Goal: Task Accomplishment & Management: Manage account settings

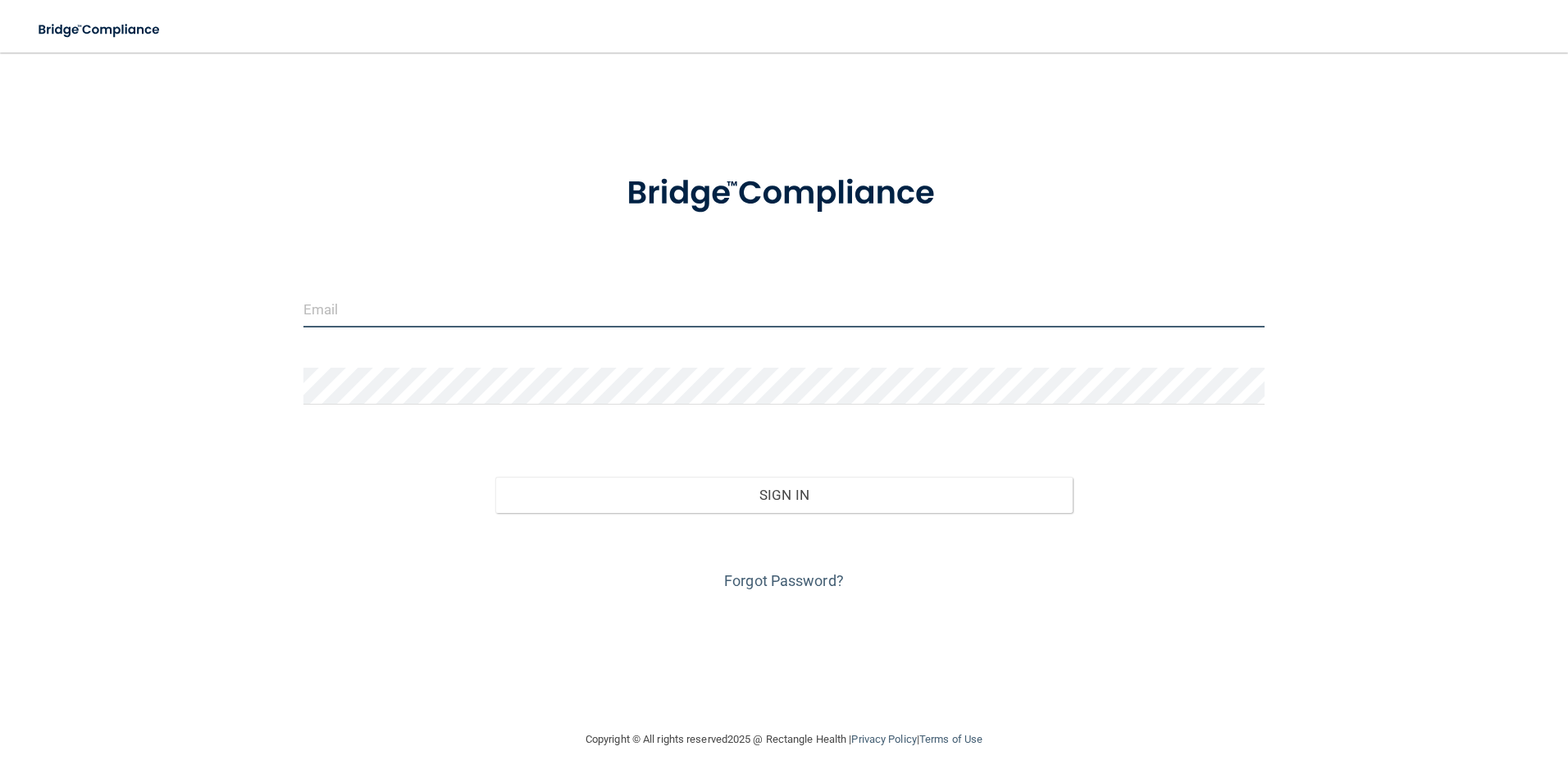
click at [409, 311] on input "email" at bounding box center [784, 308] width 962 height 37
type input "[EMAIL_ADDRESS][DOMAIN_NAME]"
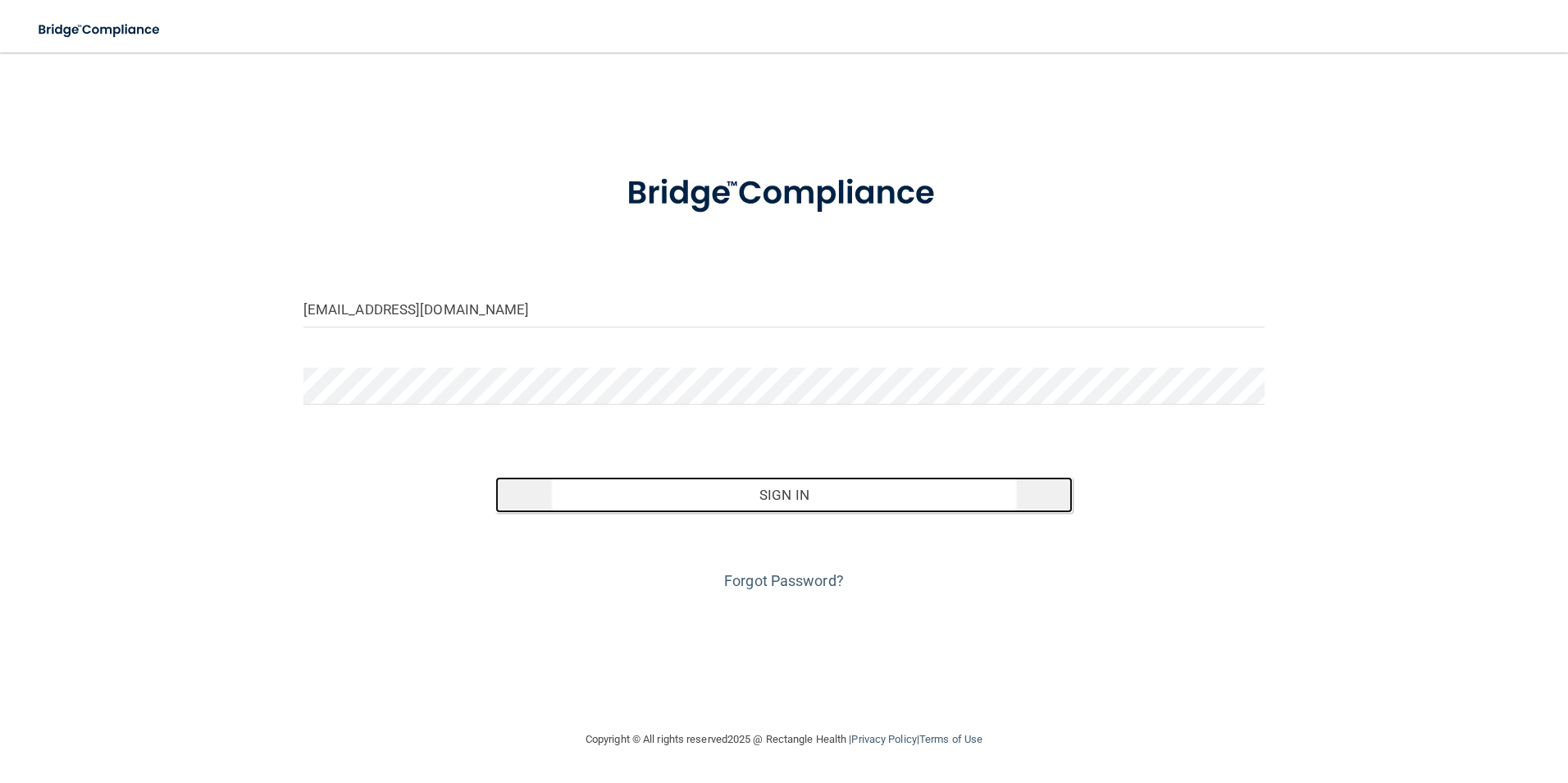
click at [770, 485] on button "Sign In" at bounding box center [784, 495] width 577 height 37
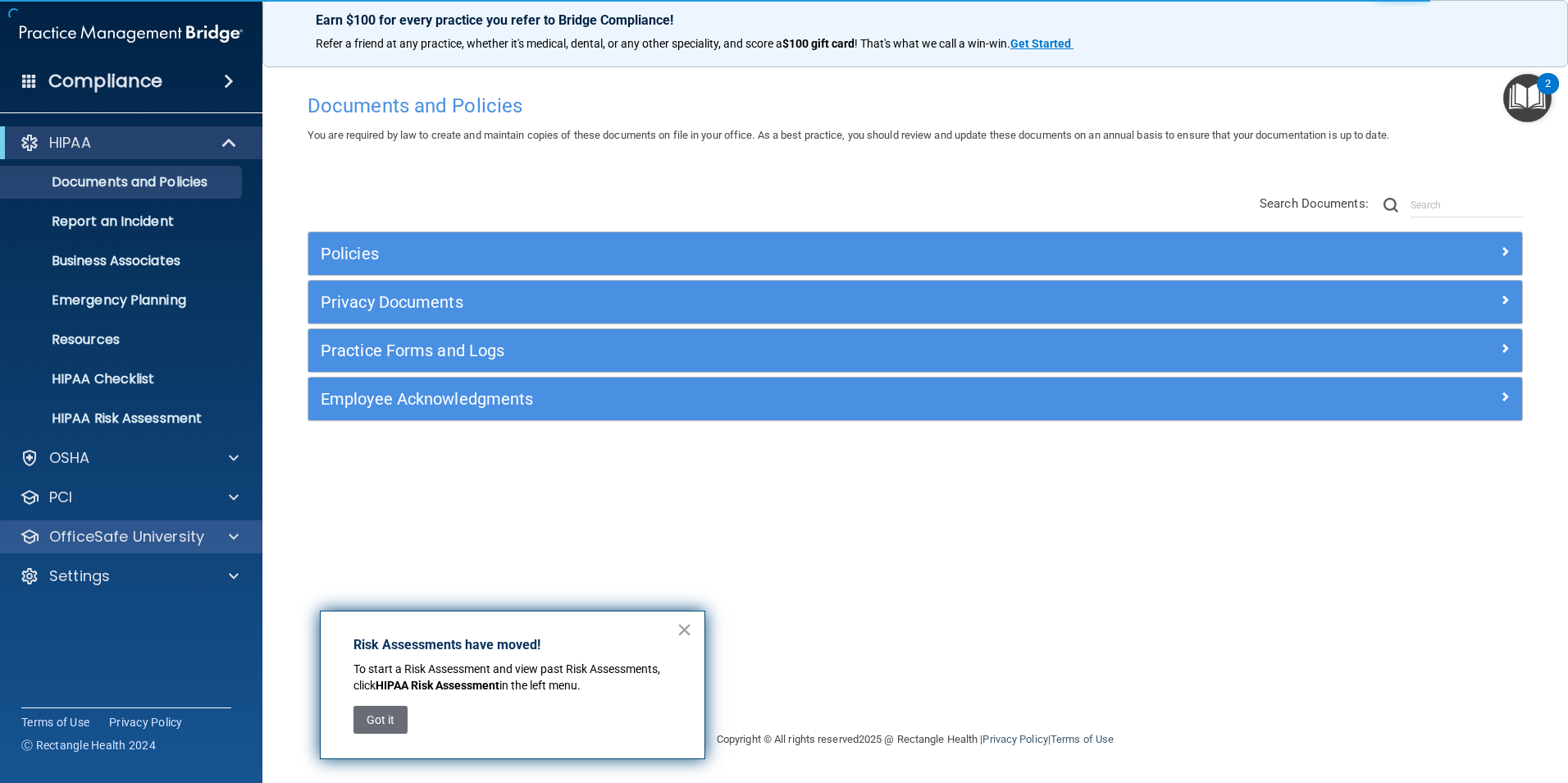
click at [165, 521] on div "OfficeSafe University" at bounding box center [131, 537] width 264 height 33
click at [688, 620] on button "×" at bounding box center [684, 629] width 16 height 26
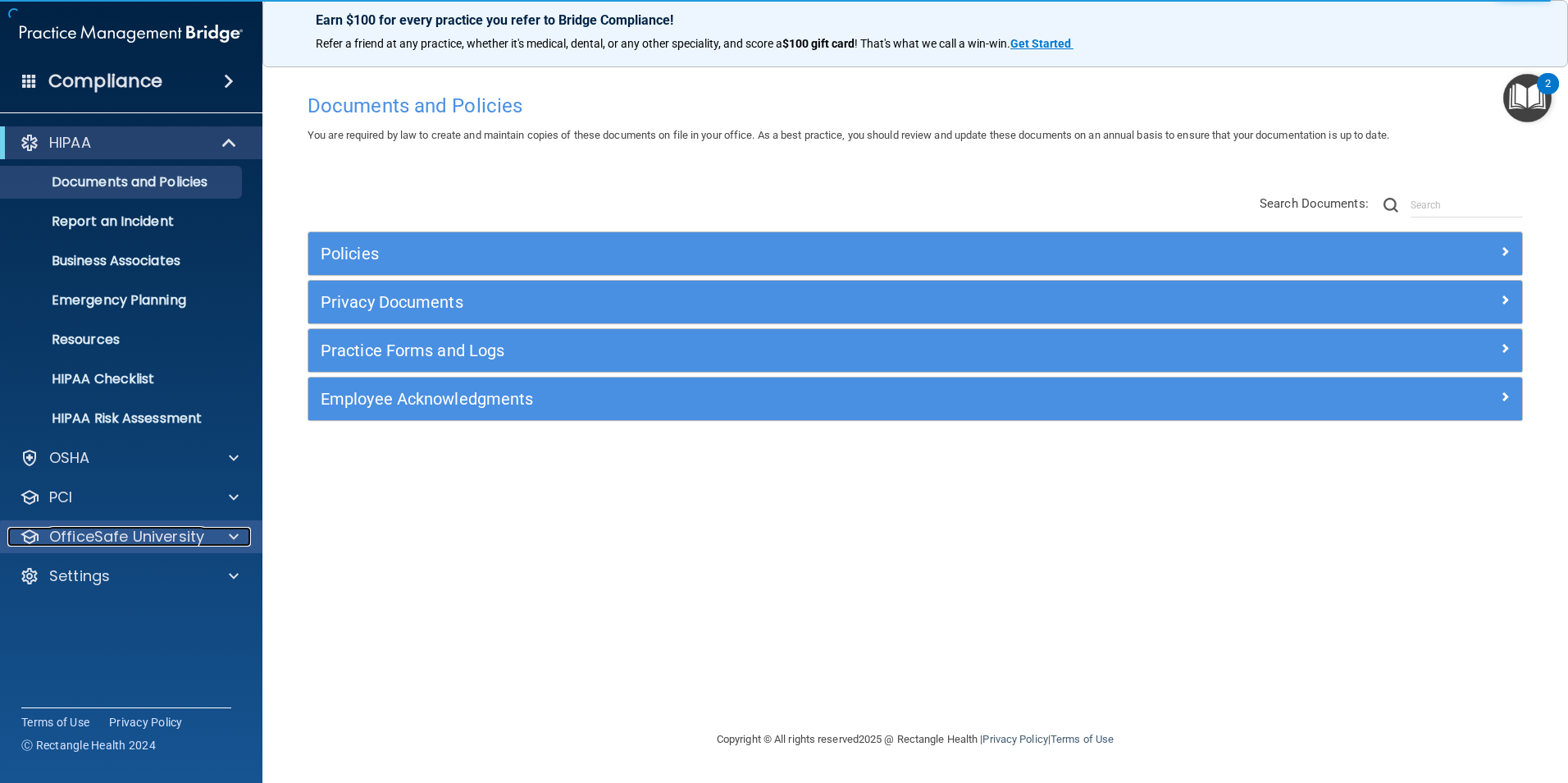
click at [136, 538] on p "OfficeSafe University" at bounding box center [127, 537] width 155 height 20
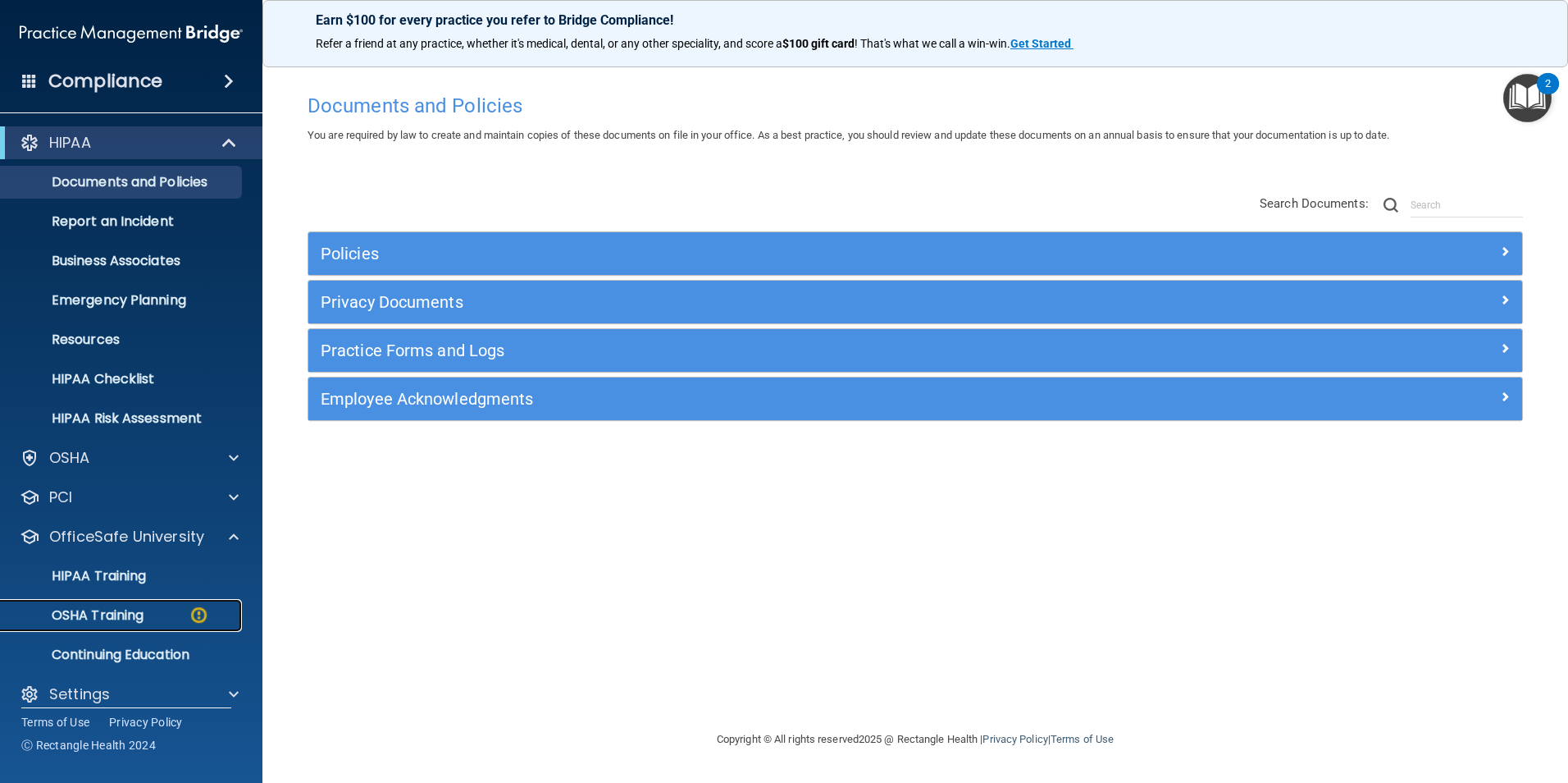
click at [129, 615] on p "OSHA Training" at bounding box center [78, 615] width 133 height 16
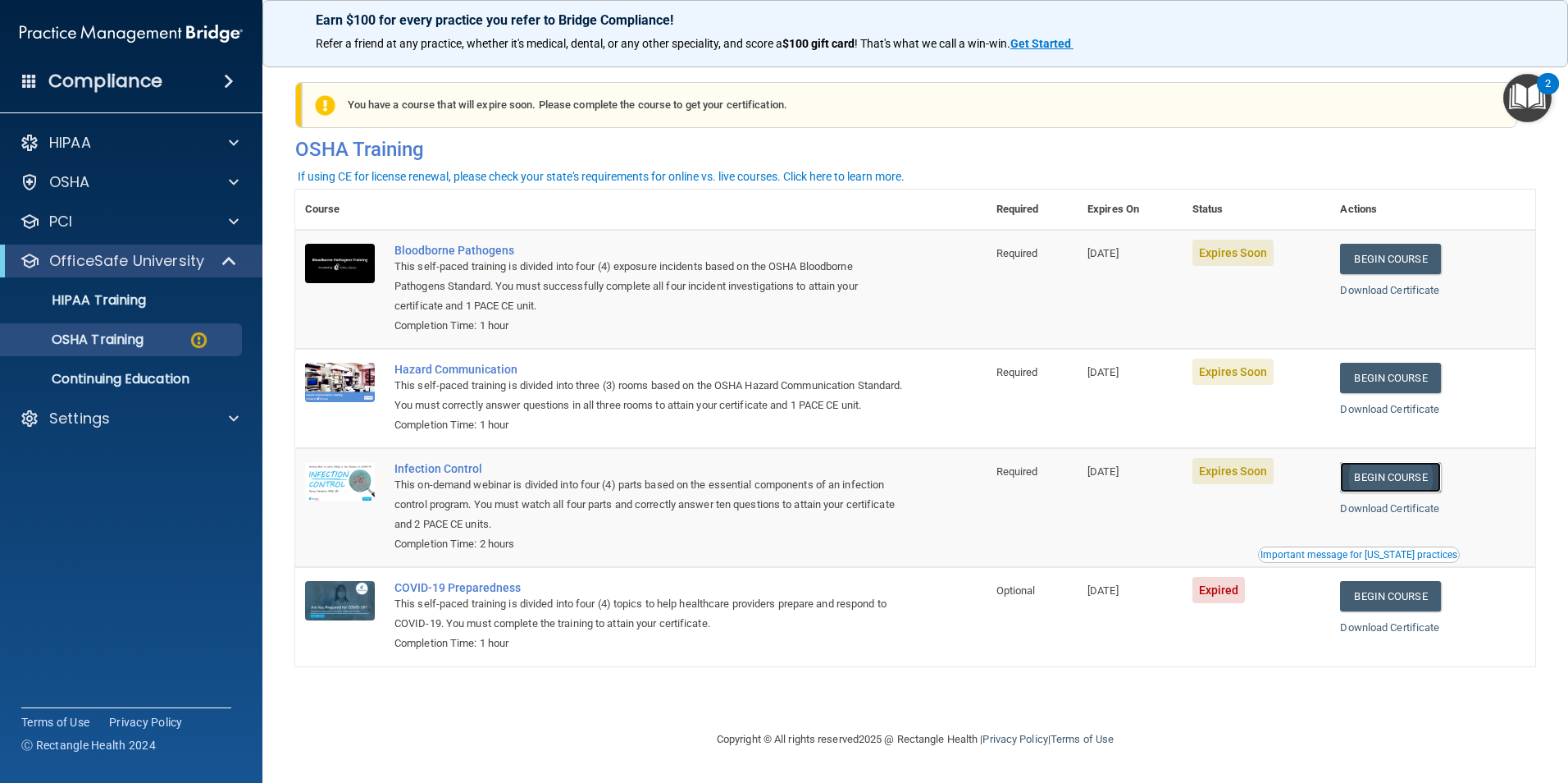
click at [1411, 492] on link "Begin Course" at bounding box center [1390, 476] width 100 height 30
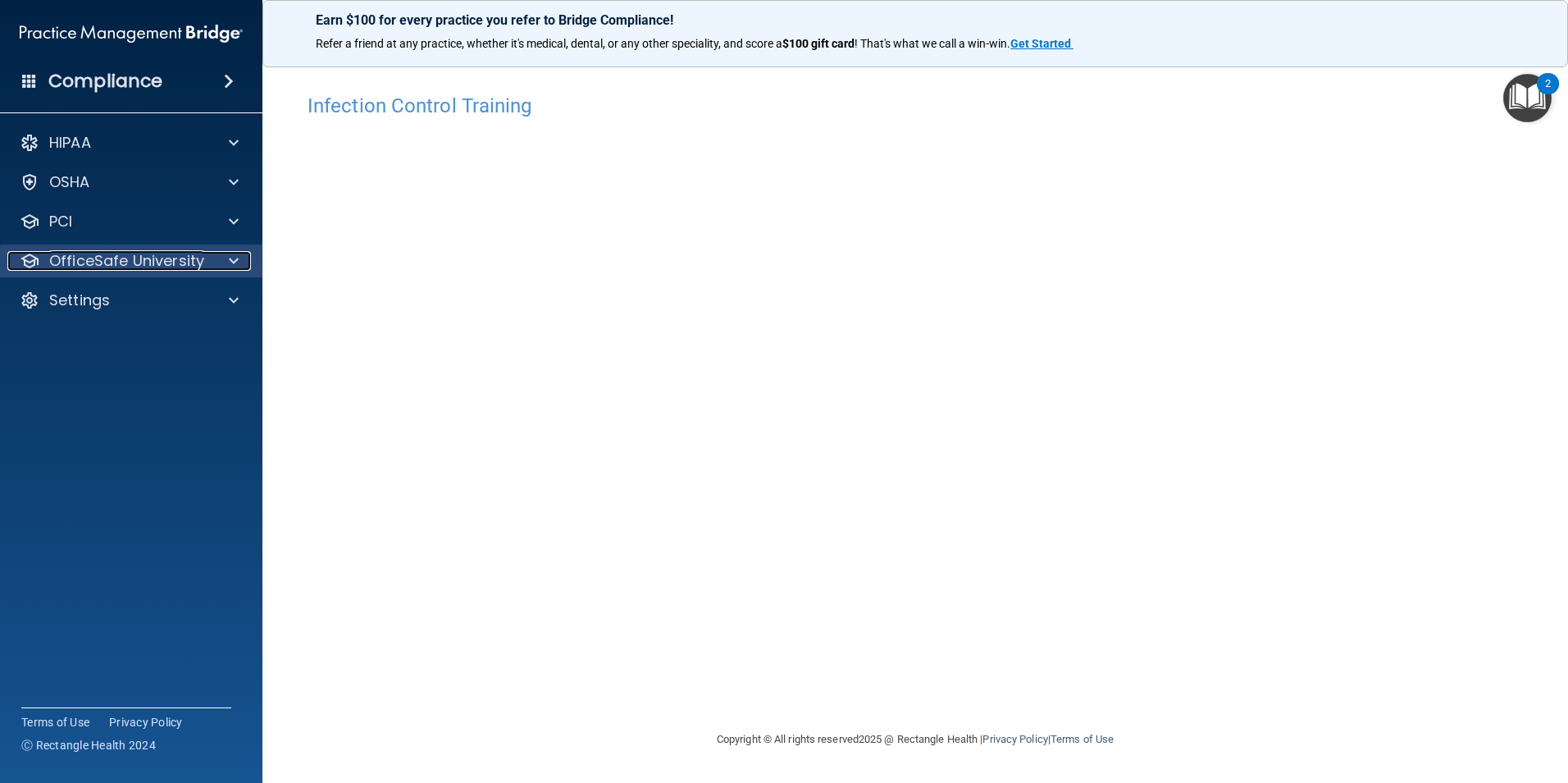
click at [118, 263] on p "OfficeSafe University" at bounding box center [127, 261] width 155 height 20
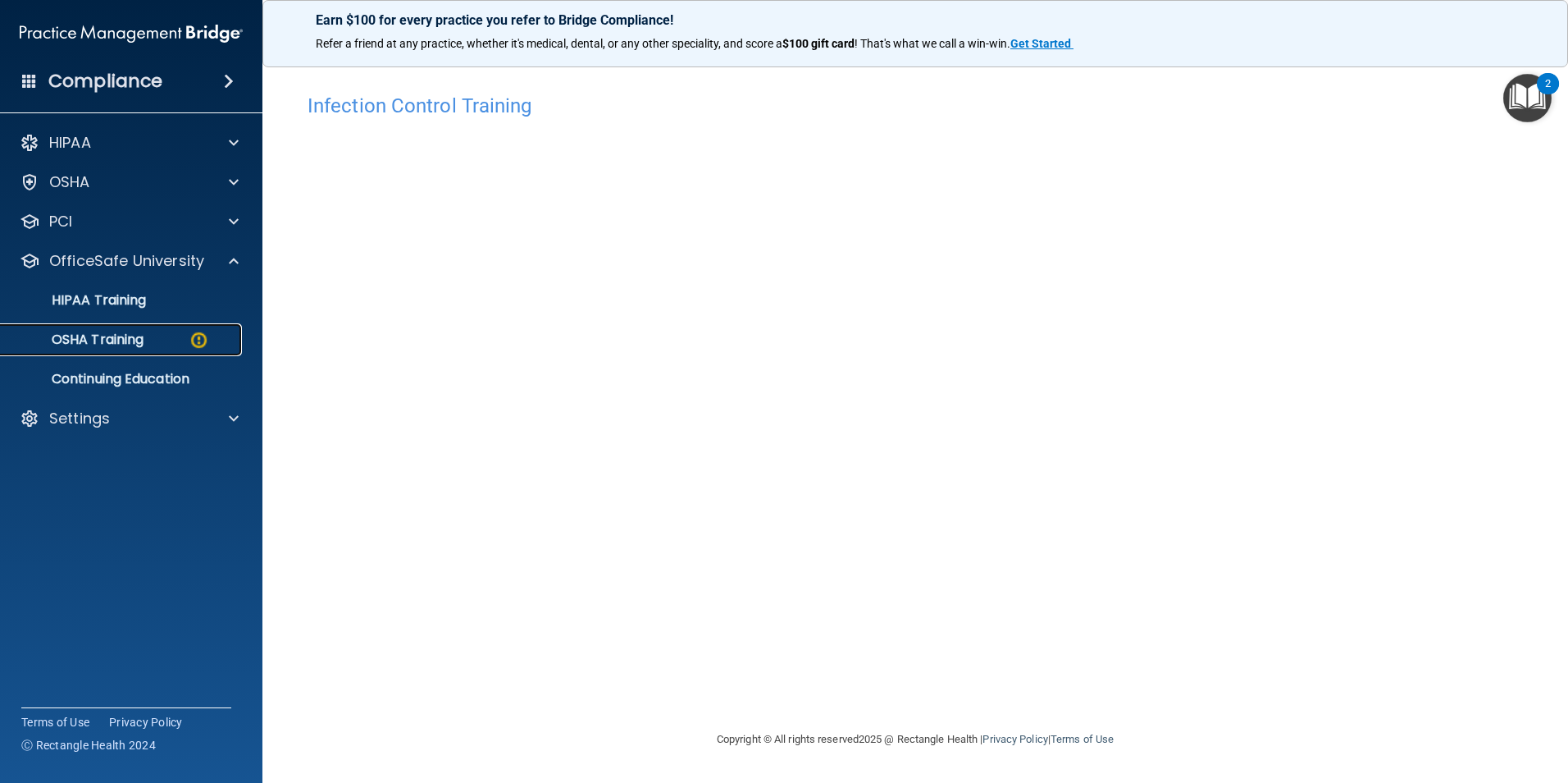
click at [119, 342] on p "OSHA Training" at bounding box center [78, 339] width 133 height 16
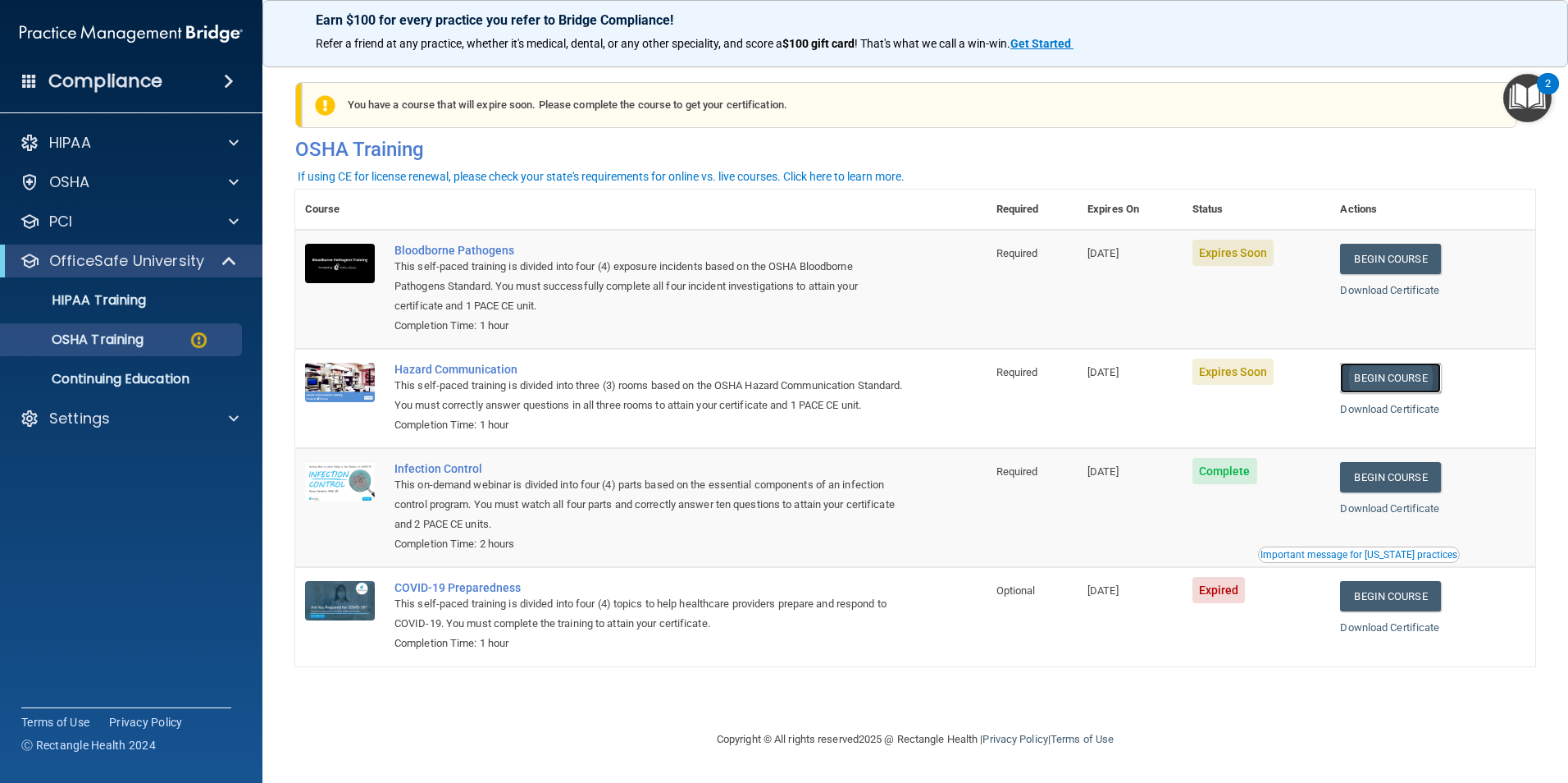
click at [1386, 379] on link "Begin Course" at bounding box center [1390, 377] width 100 height 30
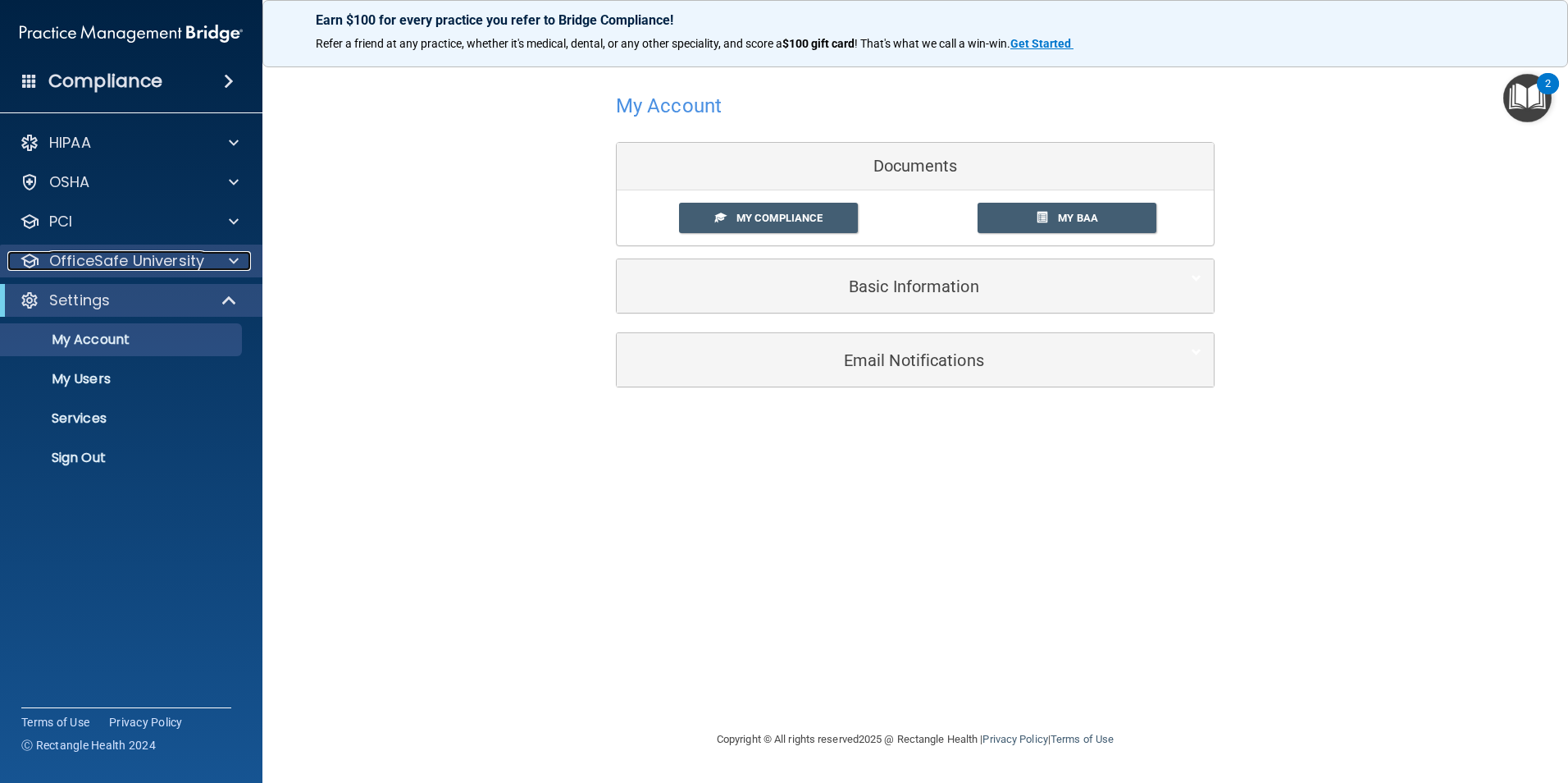
click at [135, 256] on p "OfficeSafe University" at bounding box center [127, 261] width 155 height 20
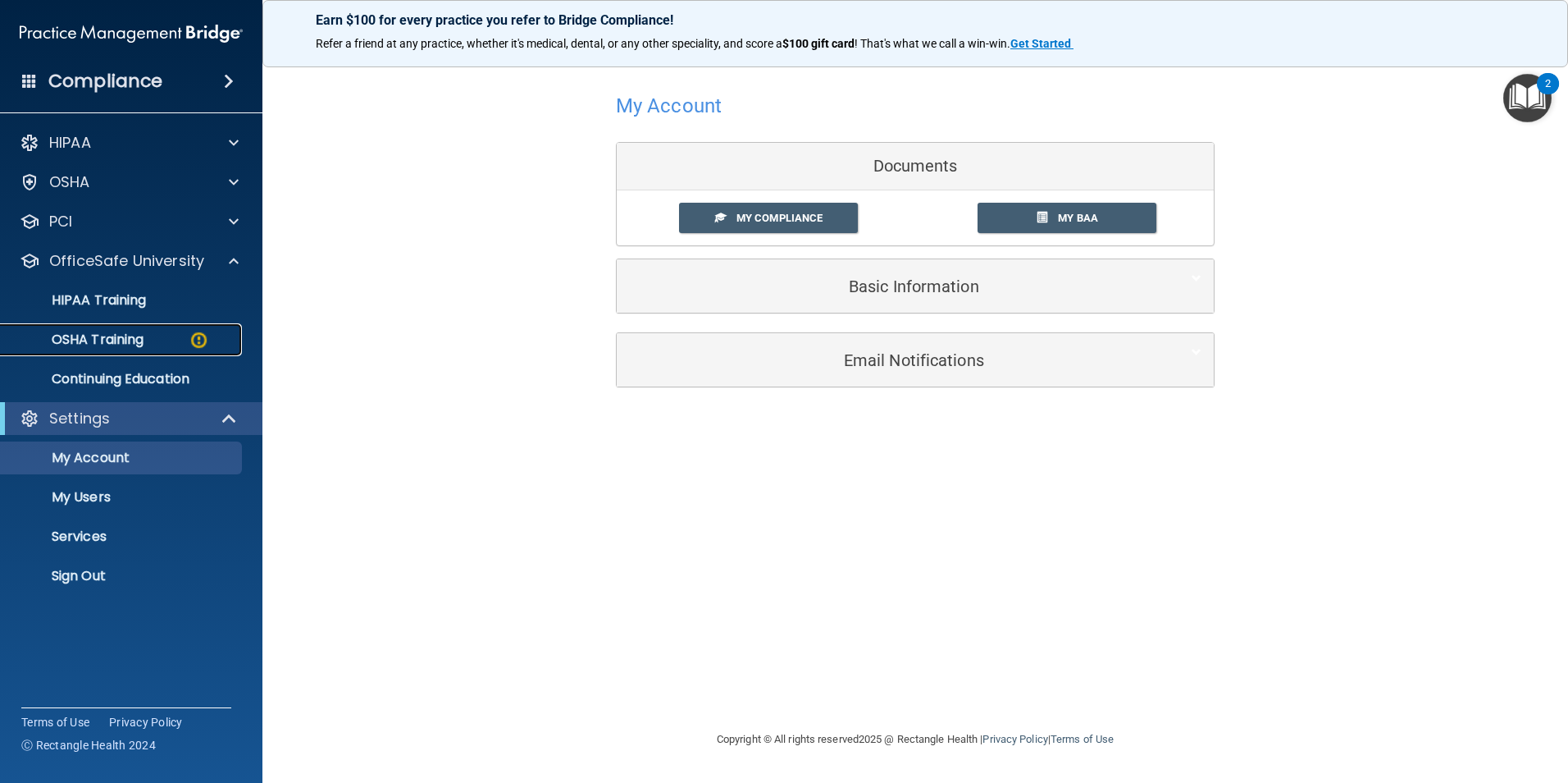
click at [118, 333] on p "OSHA Training" at bounding box center [78, 339] width 133 height 16
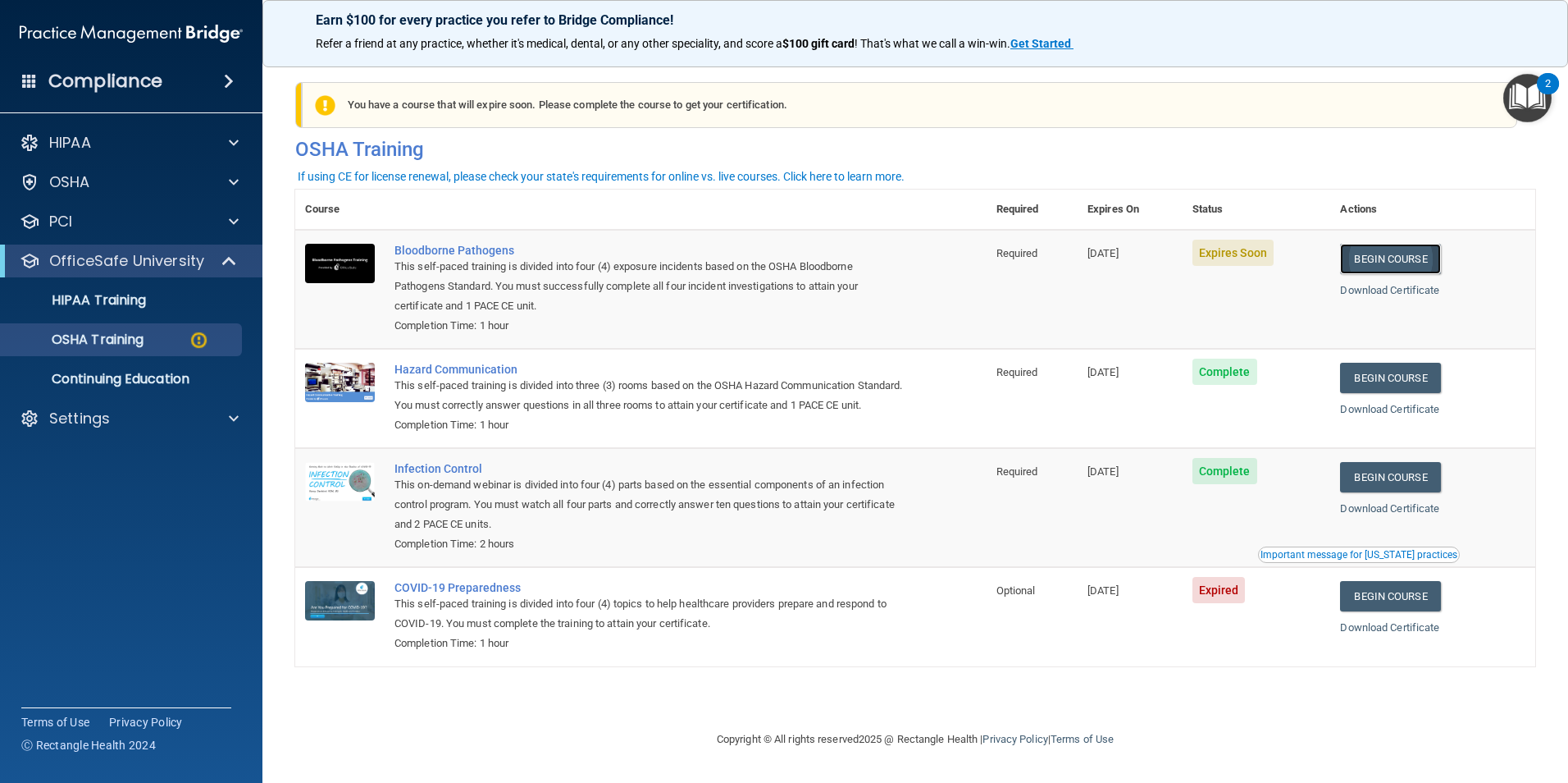
click at [1419, 268] on link "Begin Course" at bounding box center [1390, 258] width 100 height 30
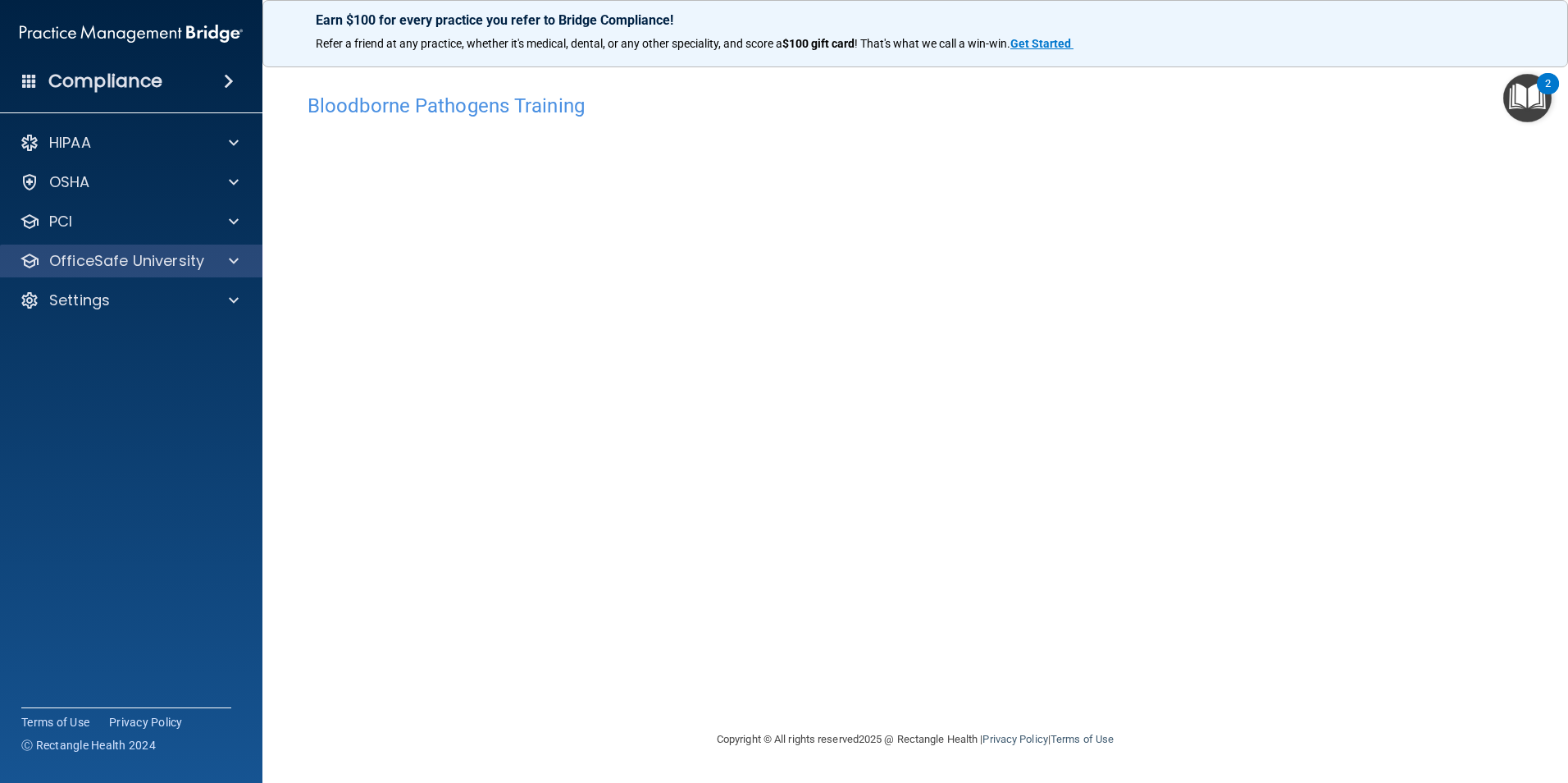
click at [157, 248] on div "OfficeSafe University" at bounding box center [131, 261] width 264 height 33
click at [156, 262] on p "OfficeSafe University" at bounding box center [127, 261] width 155 height 20
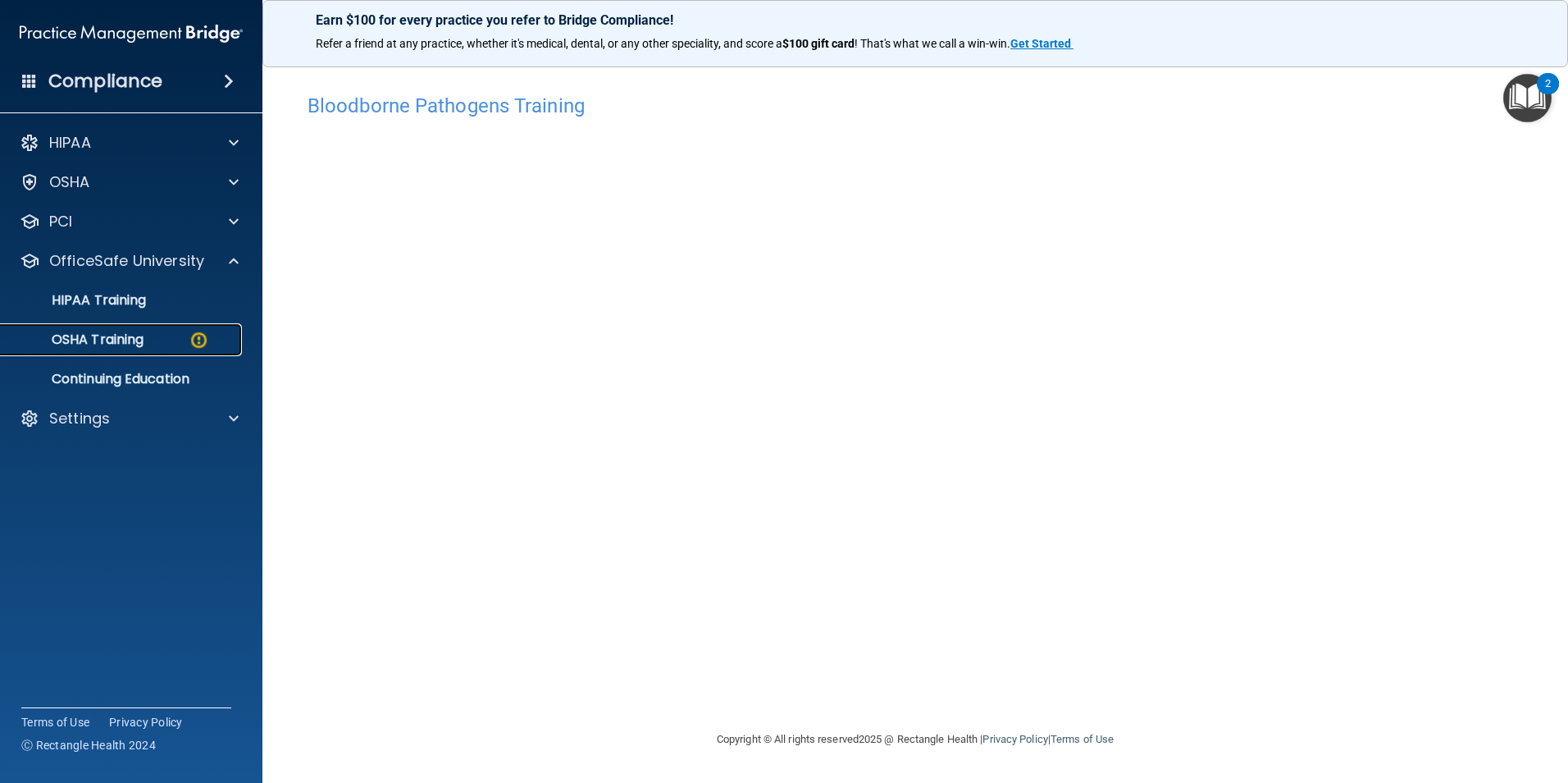
click at [125, 346] on p "OSHA Training" at bounding box center [78, 339] width 133 height 16
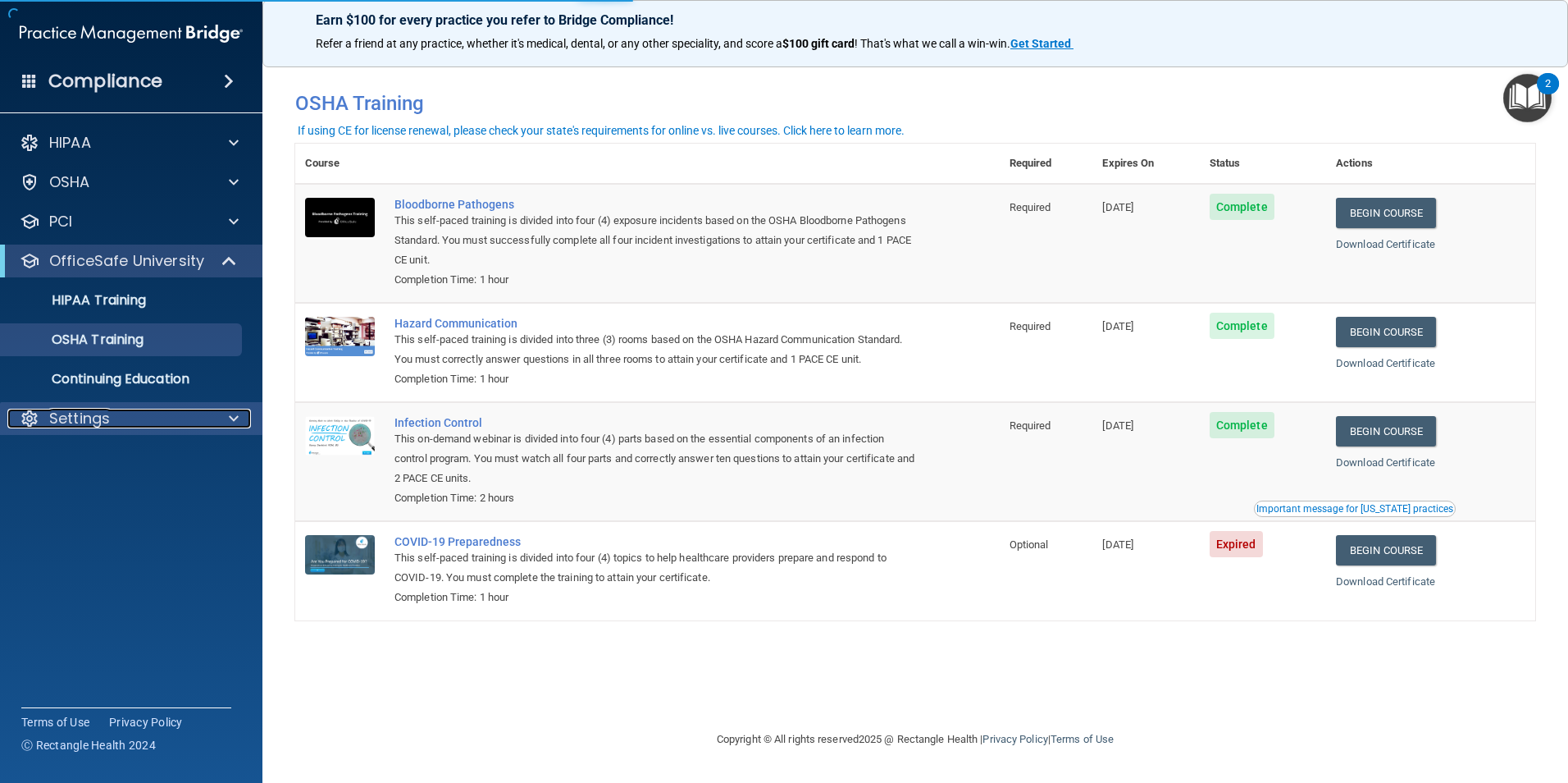
click at [68, 418] on p "Settings" at bounding box center [79, 419] width 61 height 20
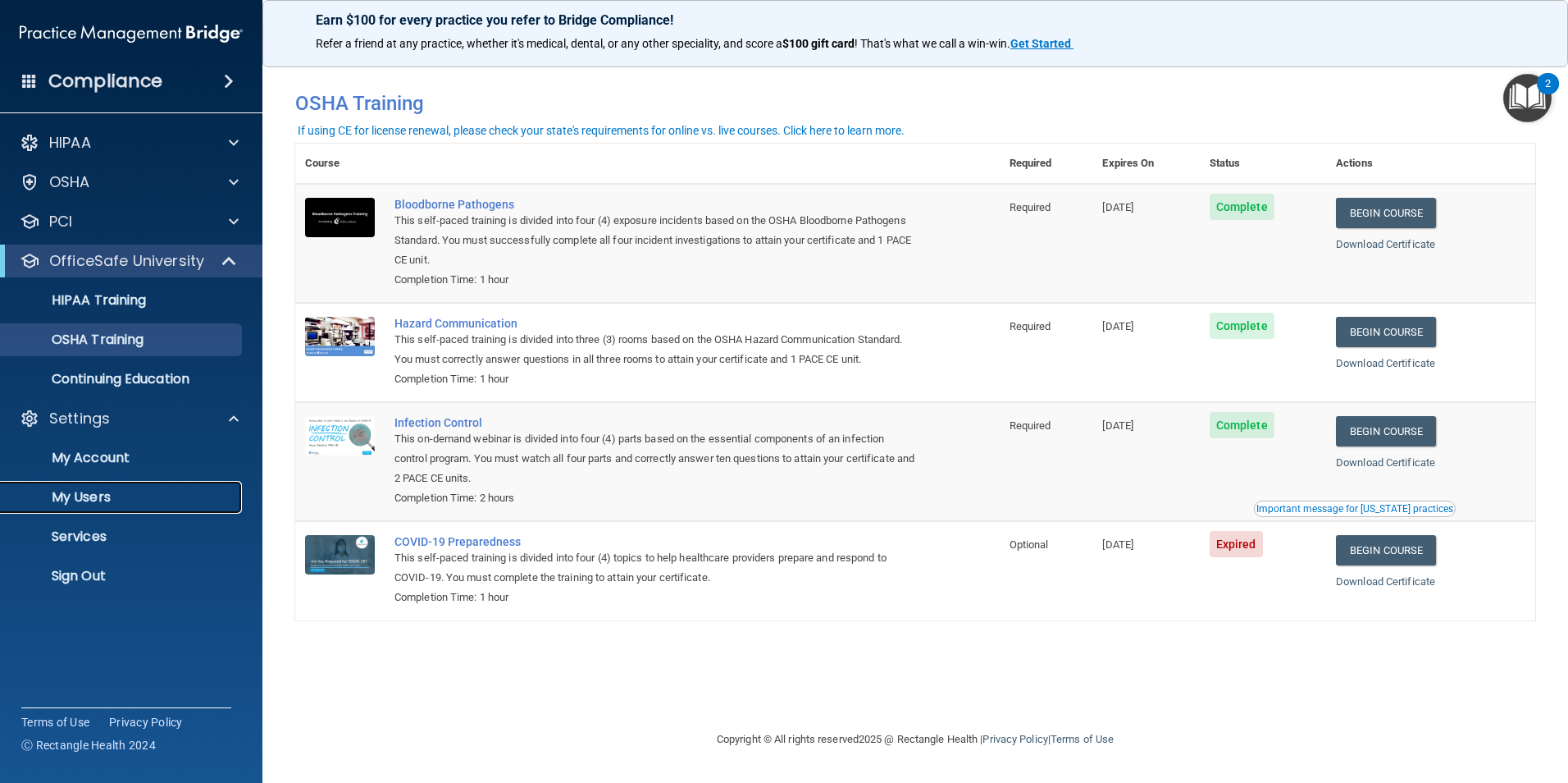
click at [105, 500] on p "My Users" at bounding box center [122, 497] width 223 height 16
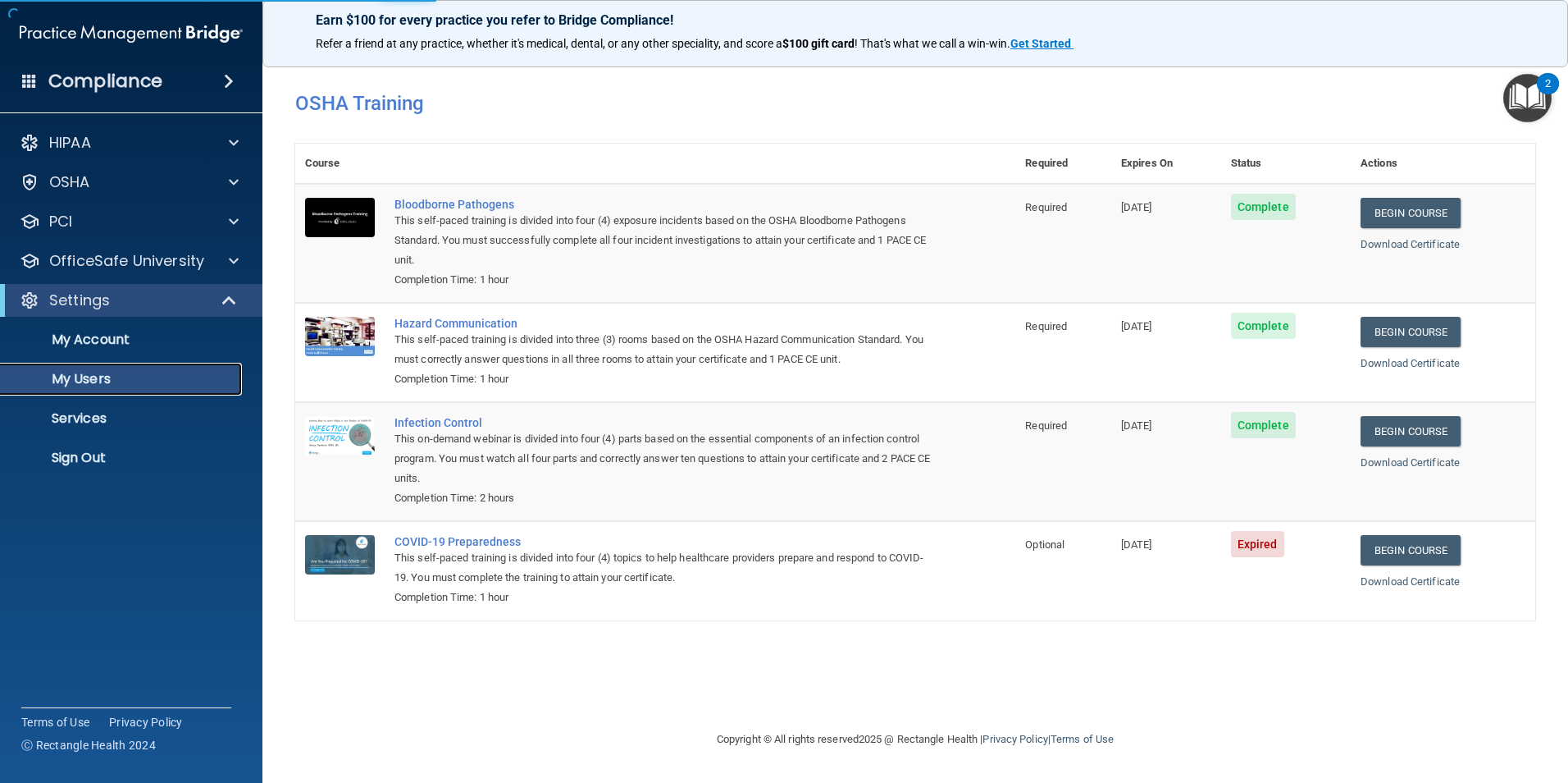
select select "20"
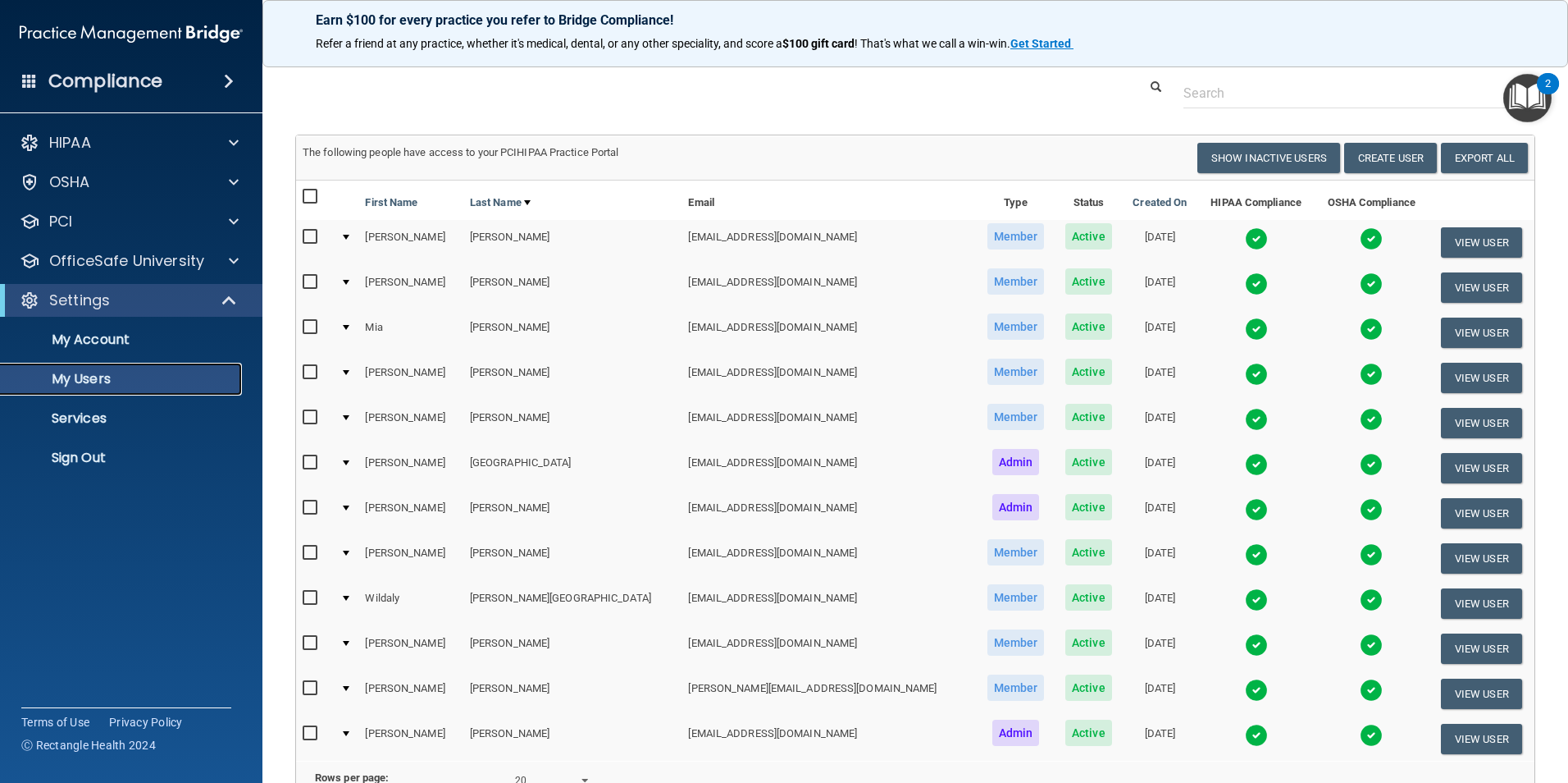
scroll to position [82, 0]
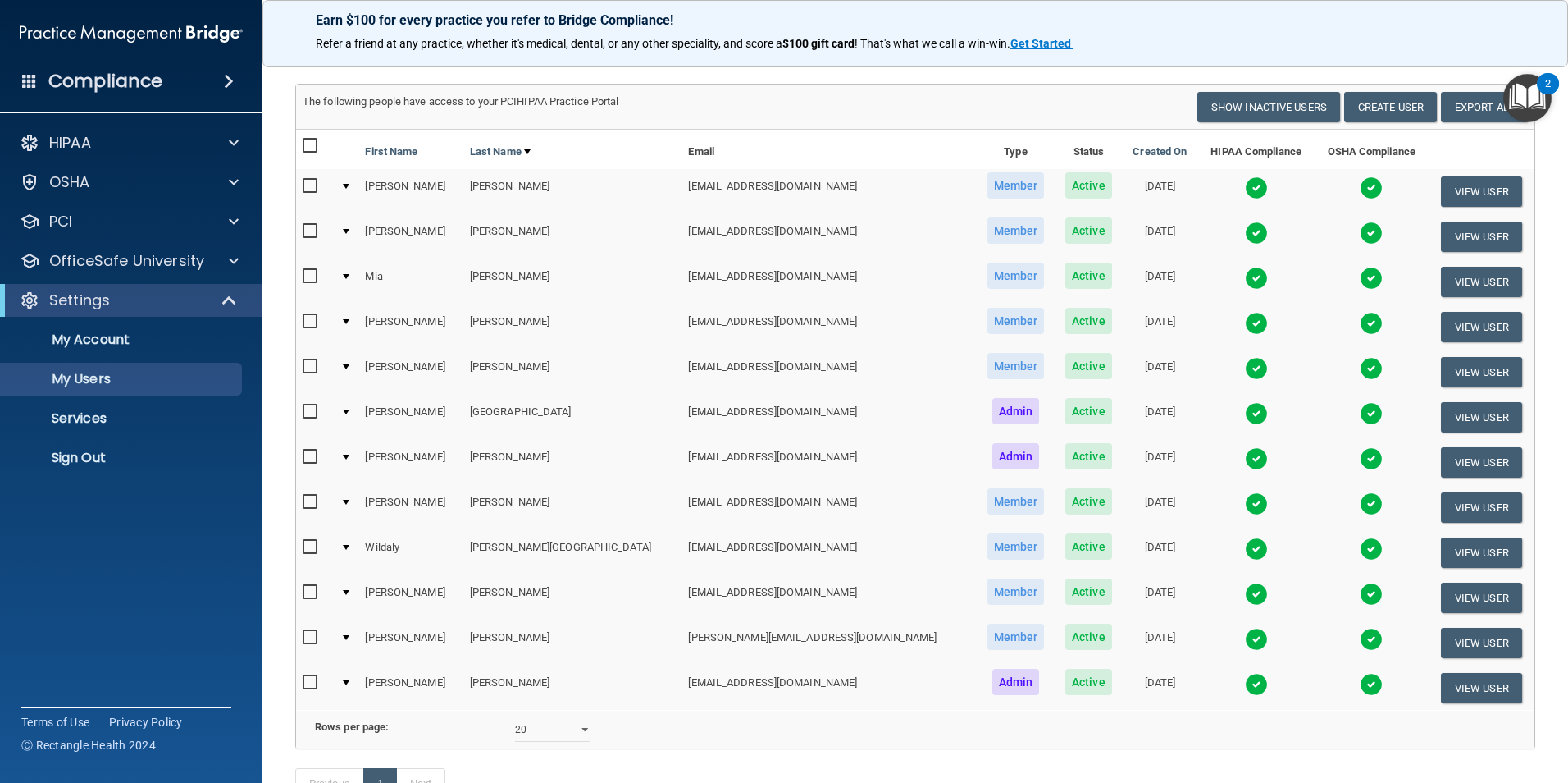
click at [1245, 682] on img at bounding box center [1256, 684] width 23 height 23
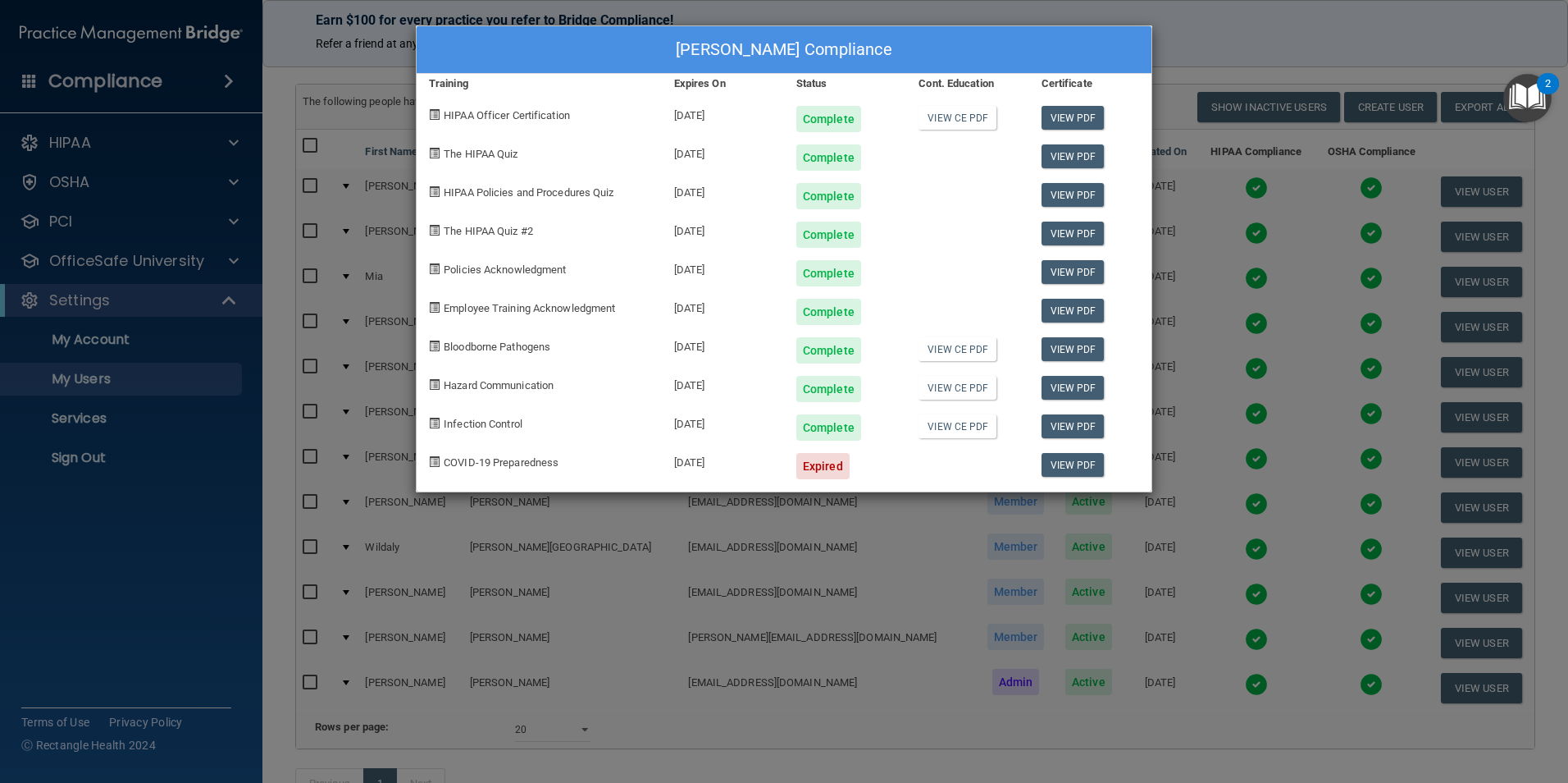
click at [1197, 21] on div "[PERSON_NAME] Compliance Training Expires On Status Cont. Education Certificate…" at bounding box center [784, 392] width 1568 height 783
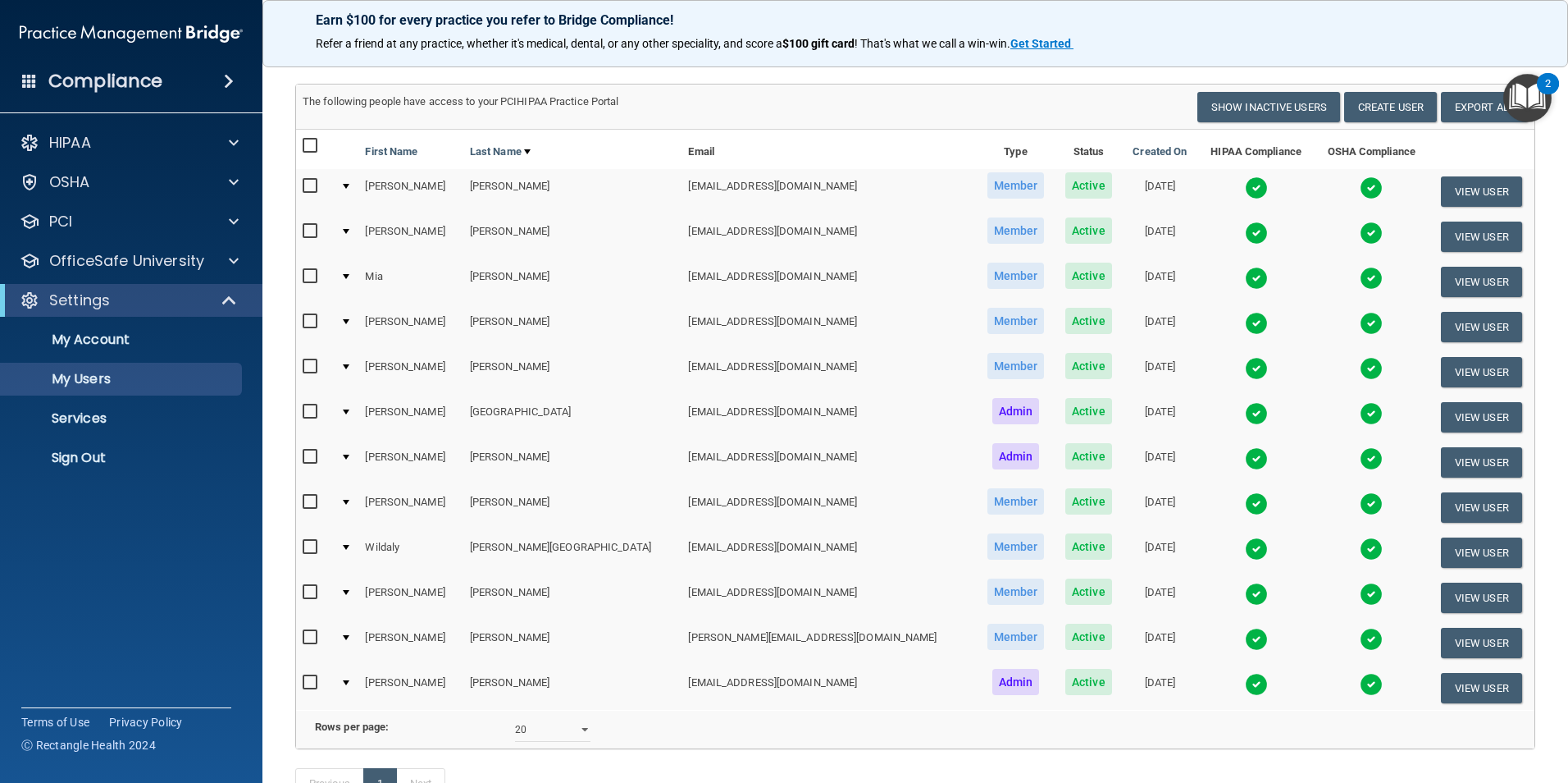
click at [1245, 679] on img at bounding box center [1256, 684] width 23 height 23
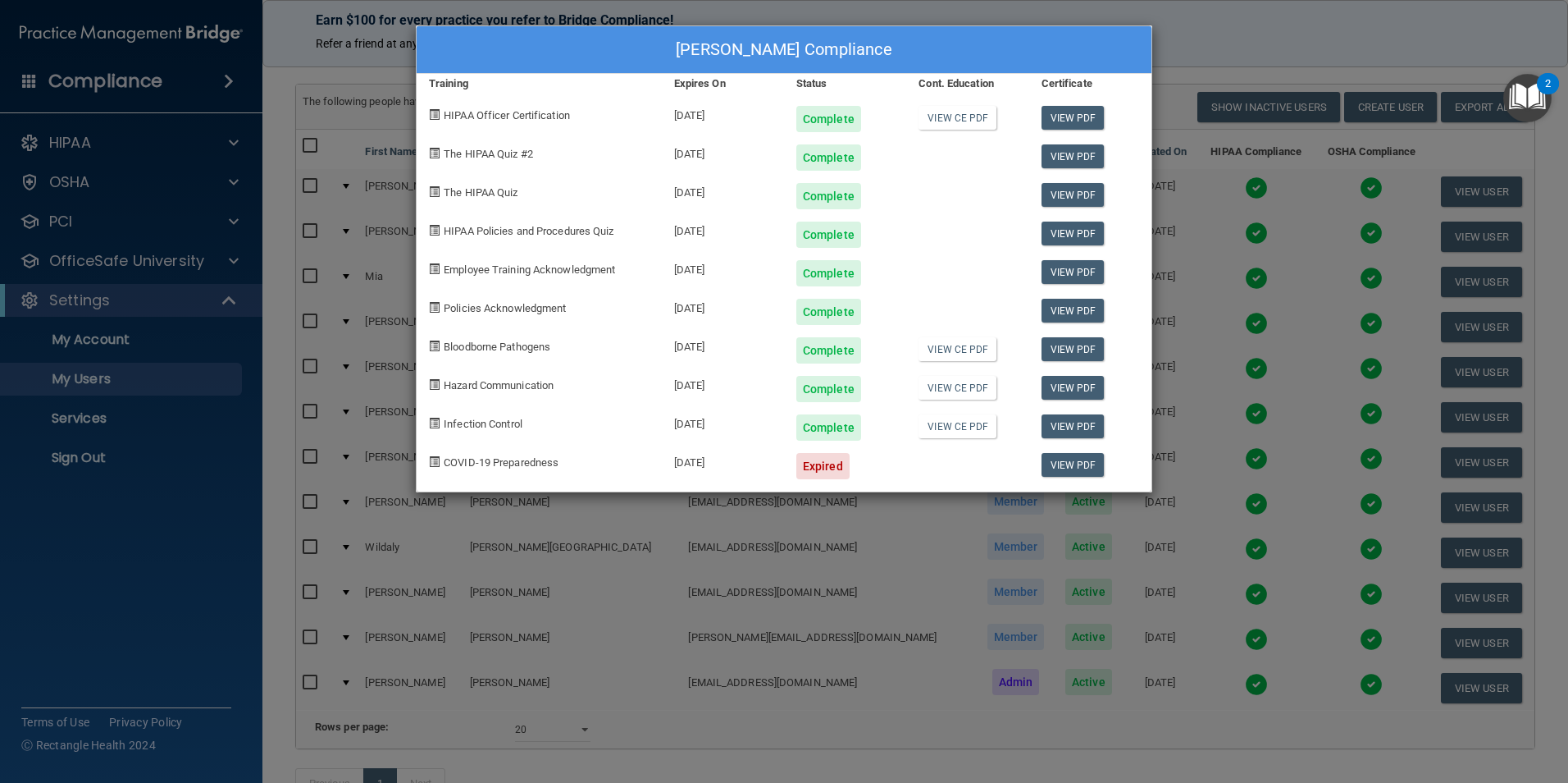
click at [1272, 37] on div "[PERSON_NAME] Compliance Training Expires On Status Cont. Education Certificate…" at bounding box center [784, 392] width 1568 height 783
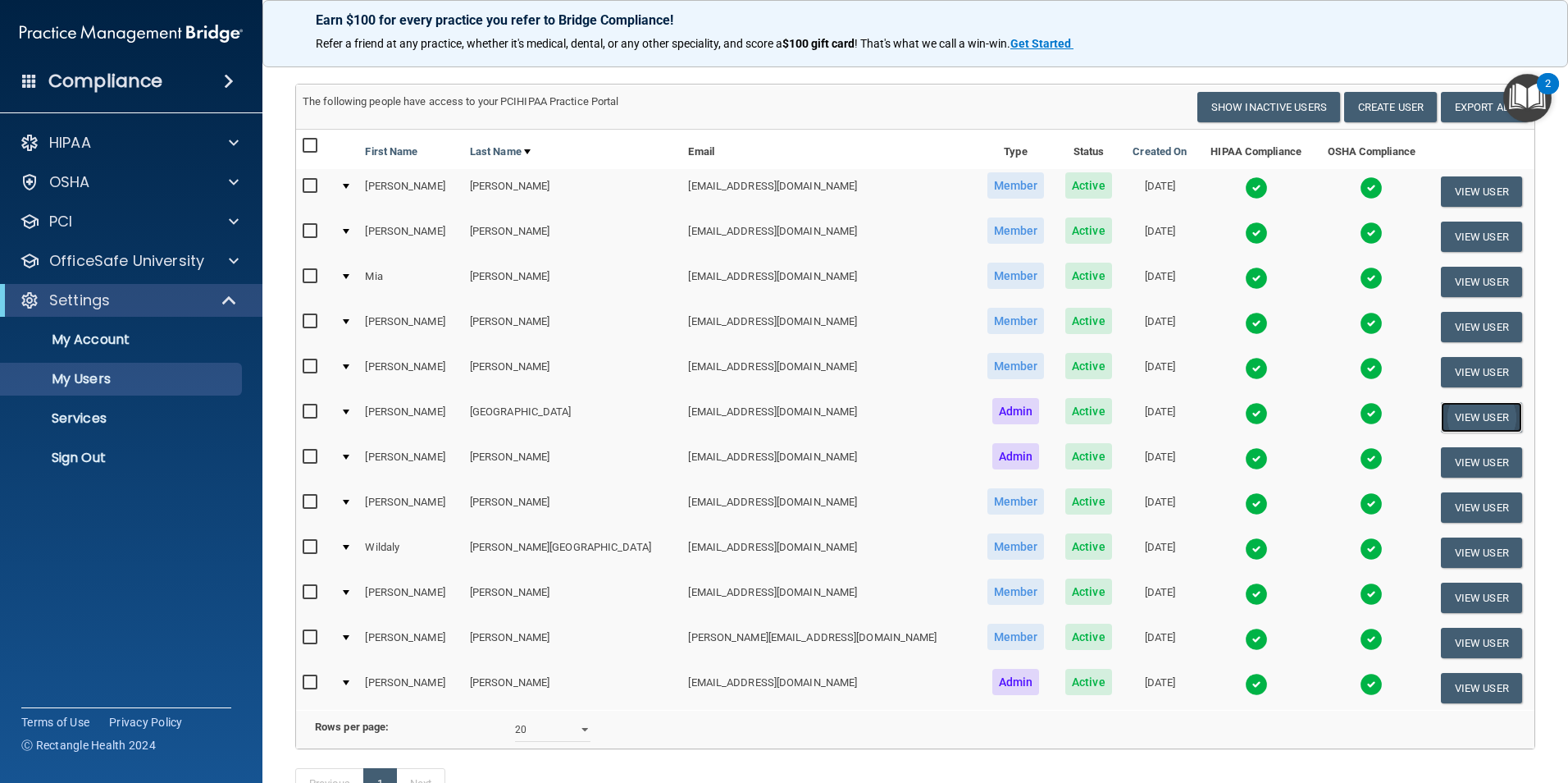
click at [1451, 418] on button "View User" at bounding box center [1481, 417] width 81 height 30
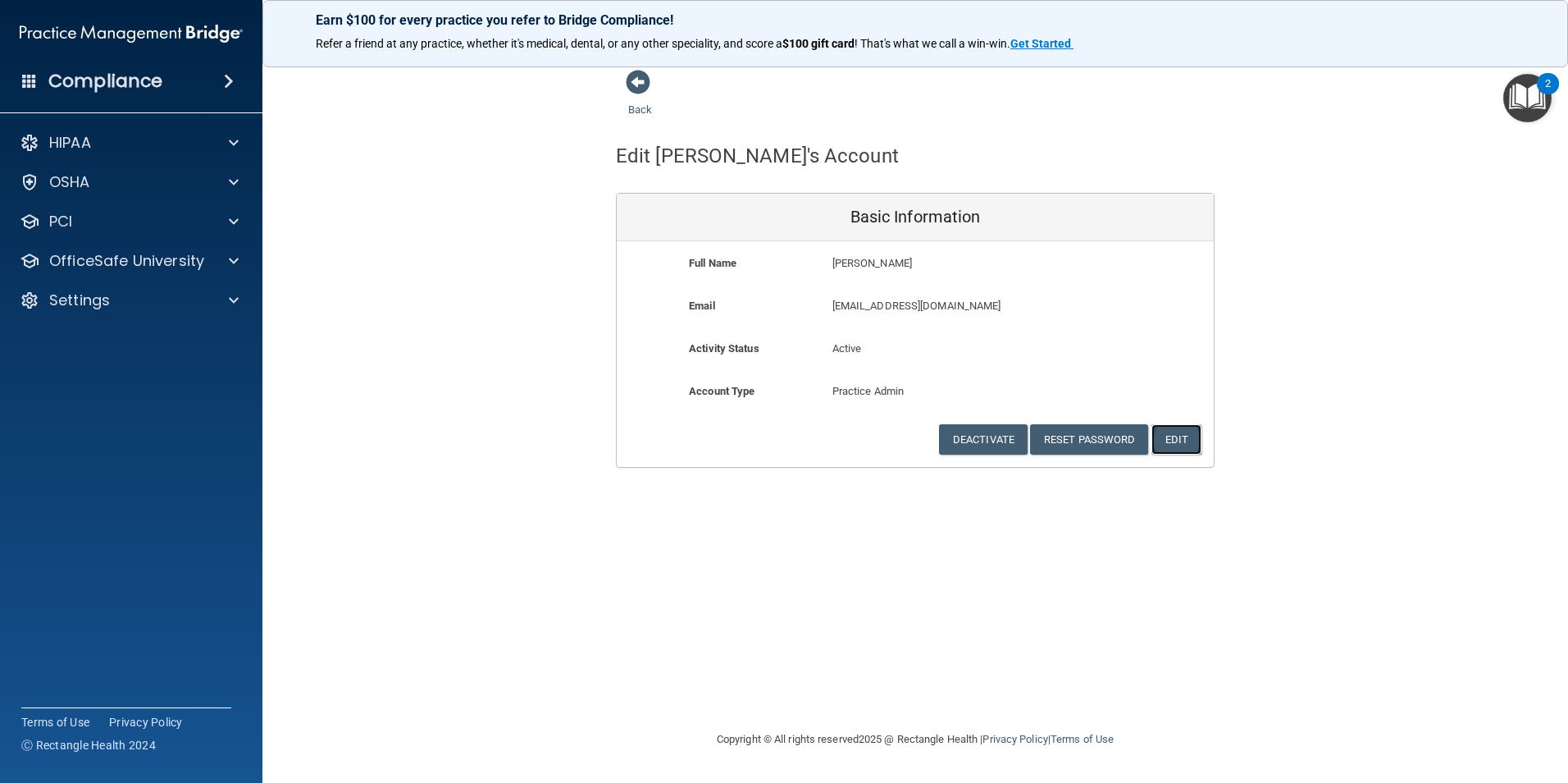
click at [1197, 441] on button "Edit" at bounding box center [1176, 439] width 50 height 30
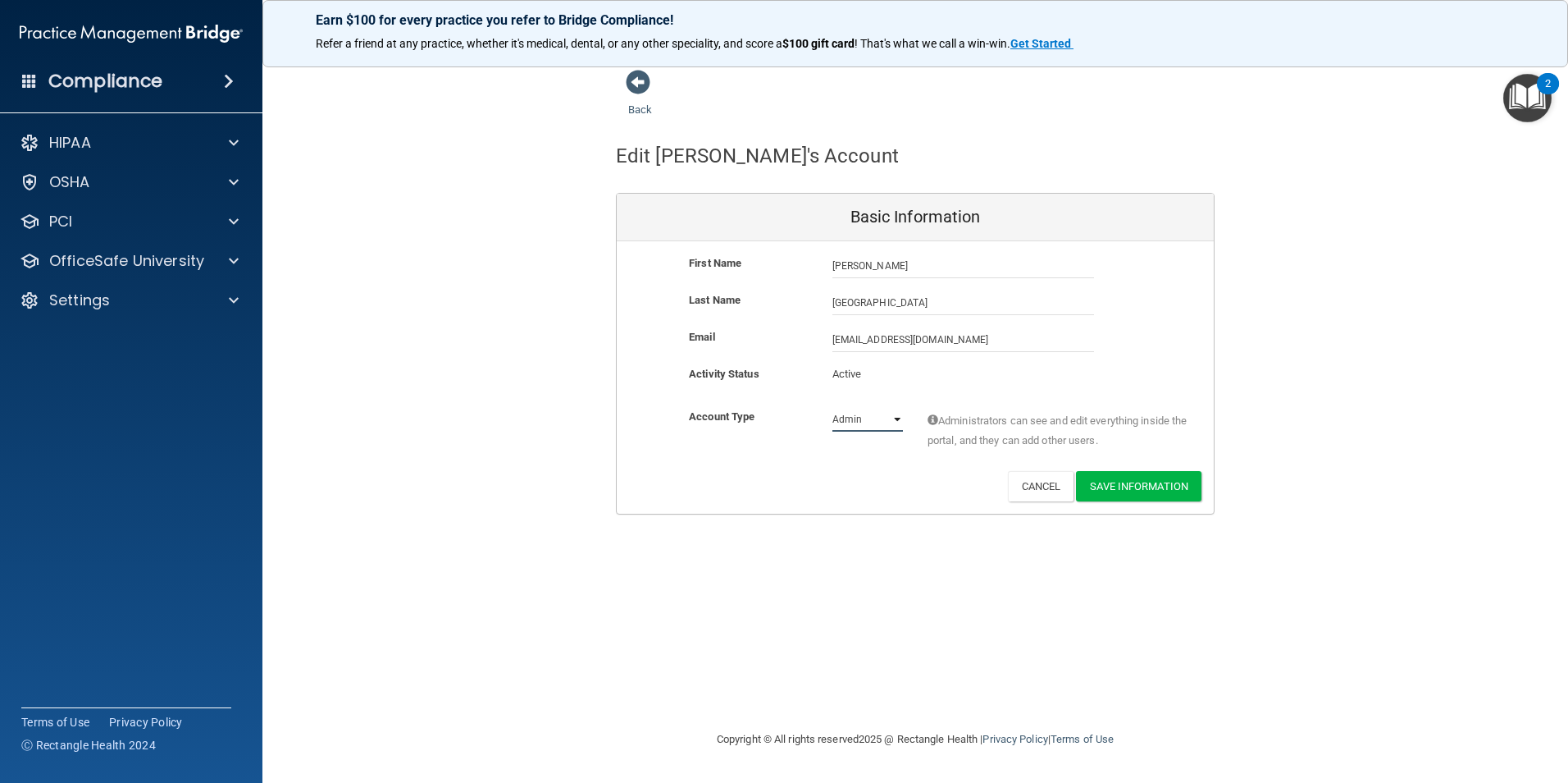
click at [897, 413] on select "Admin Member" at bounding box center [867, 419] width 70 height 25
select select "practice_member"
click at [833, 407] on select "Admin Member" at bounding box center [867, 419] width 70 height 25
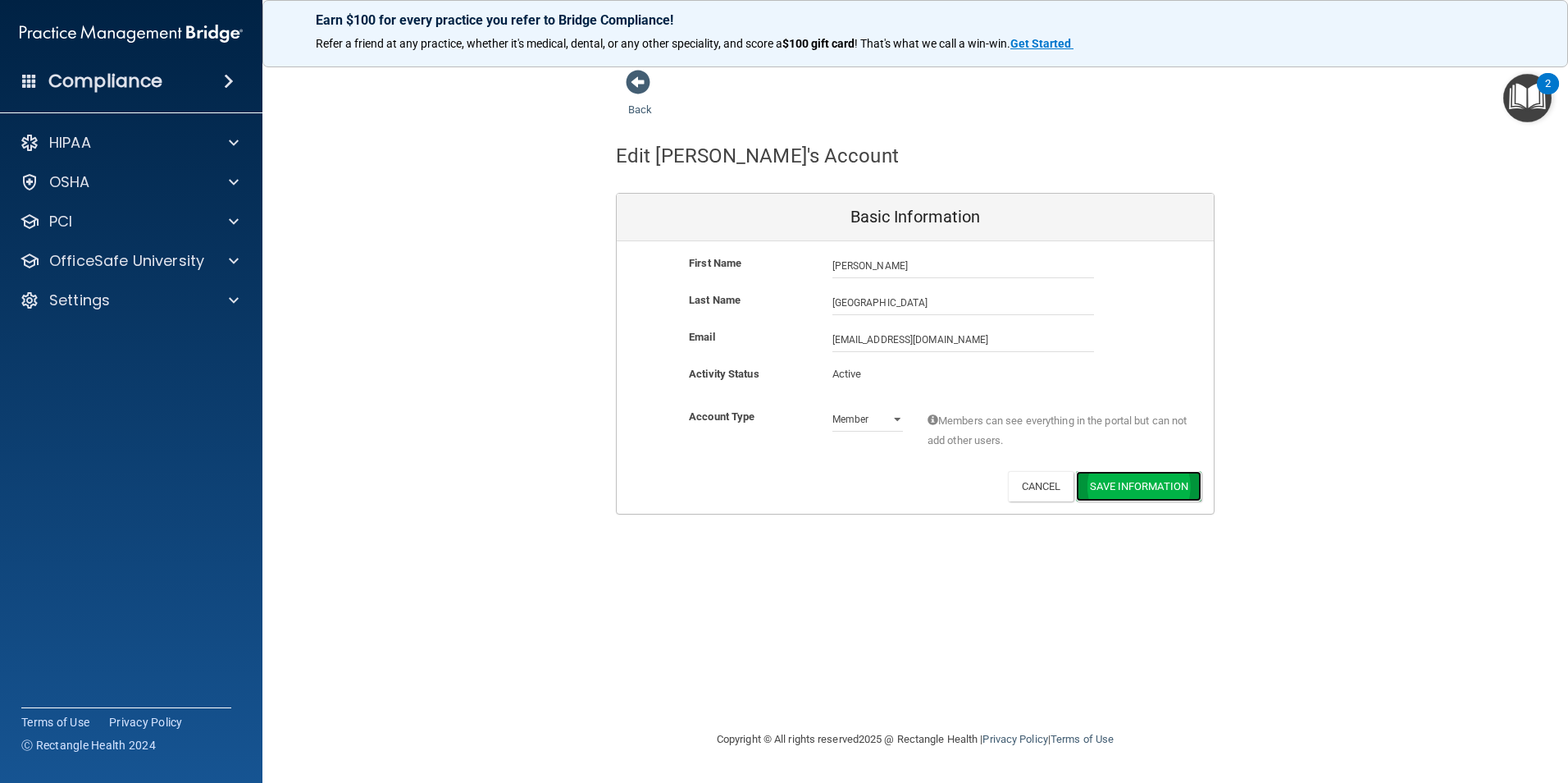
click at [1149, 478] on button "Save Information" at bounding box center [1139, 485] width 126 height 30
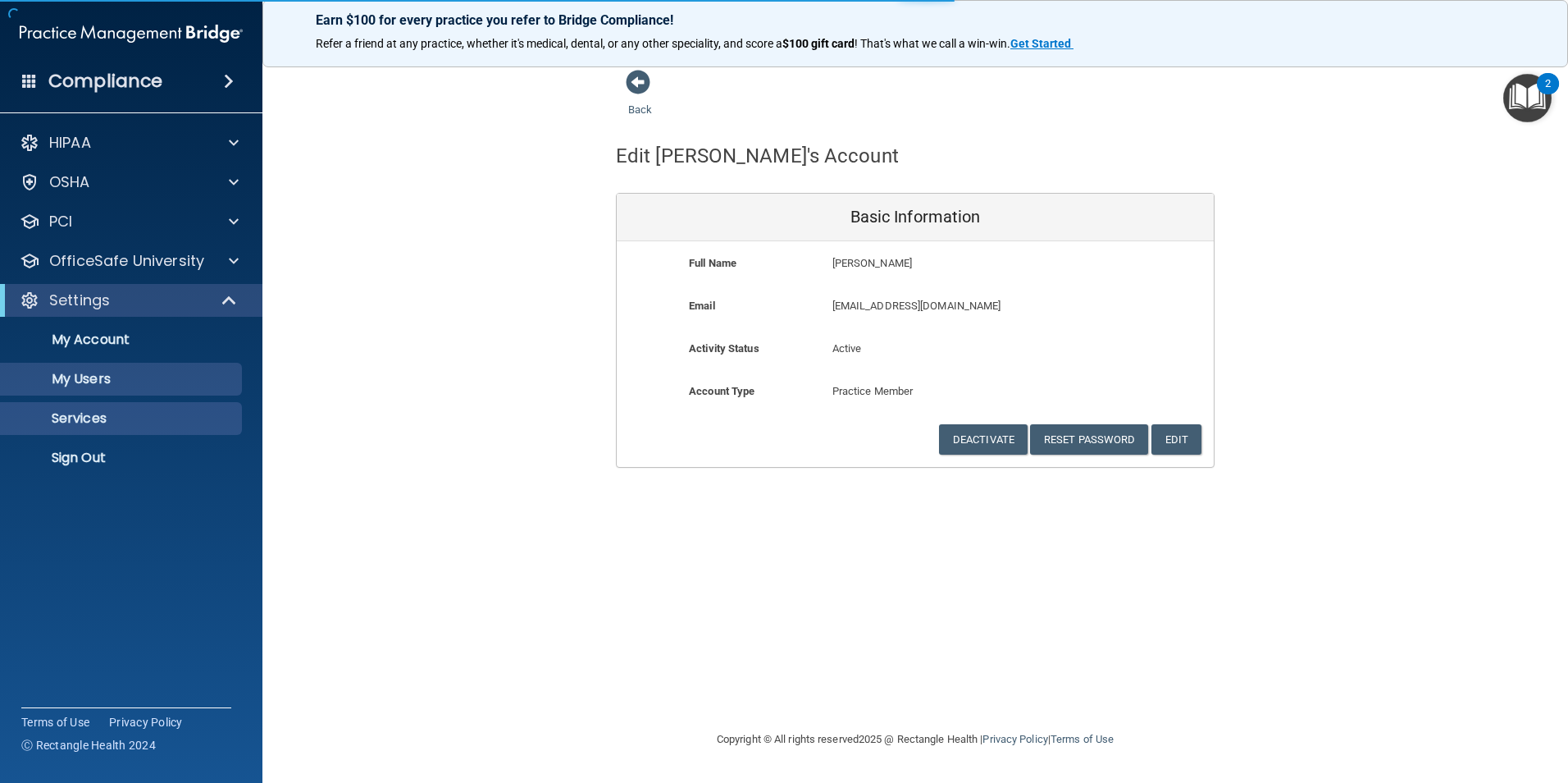
select select "20"
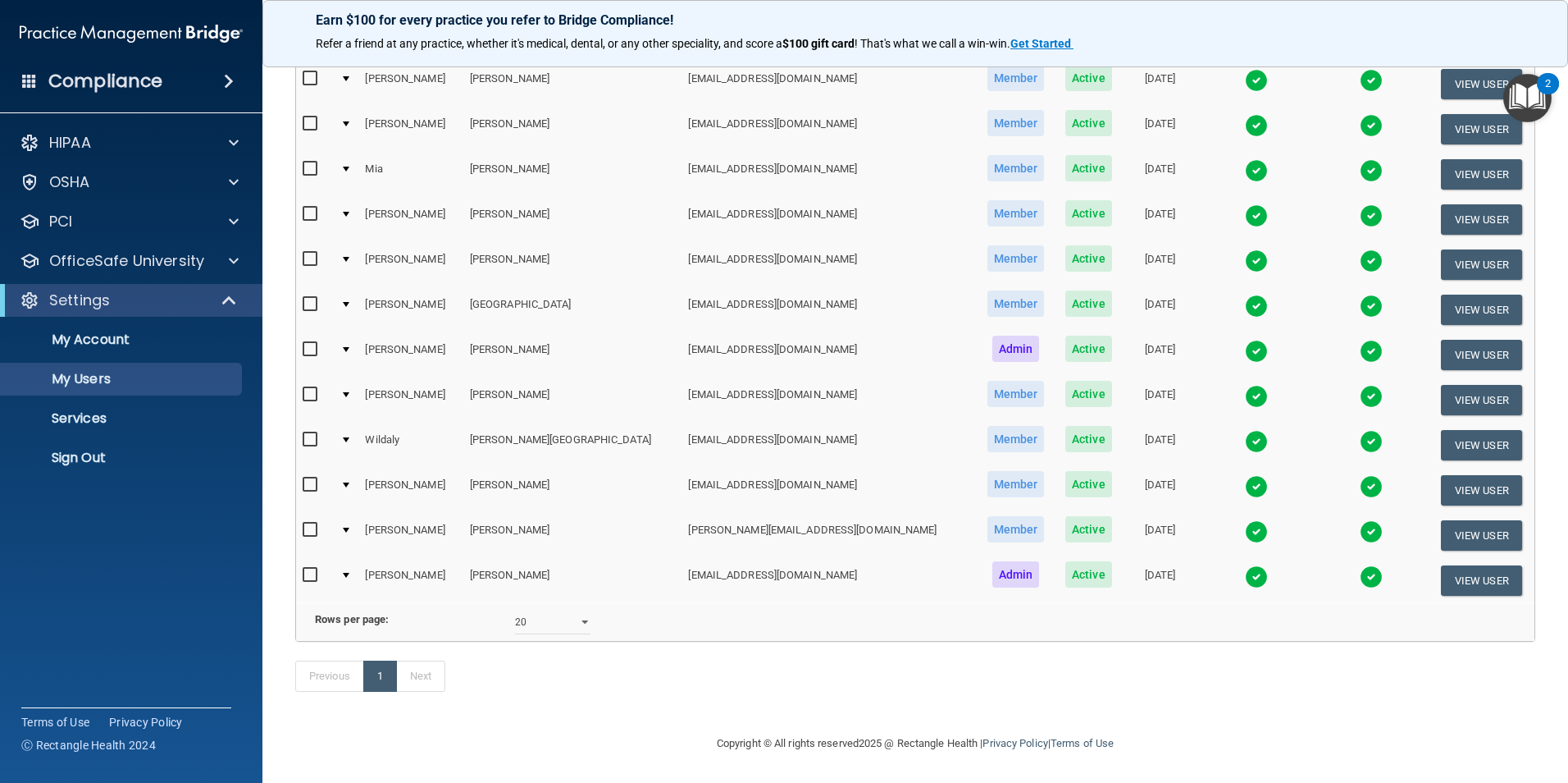
scroll to position [277, 0]
click at [1453, 295] on button "View User" at bounding box center [1481, 309] width 81 height 30
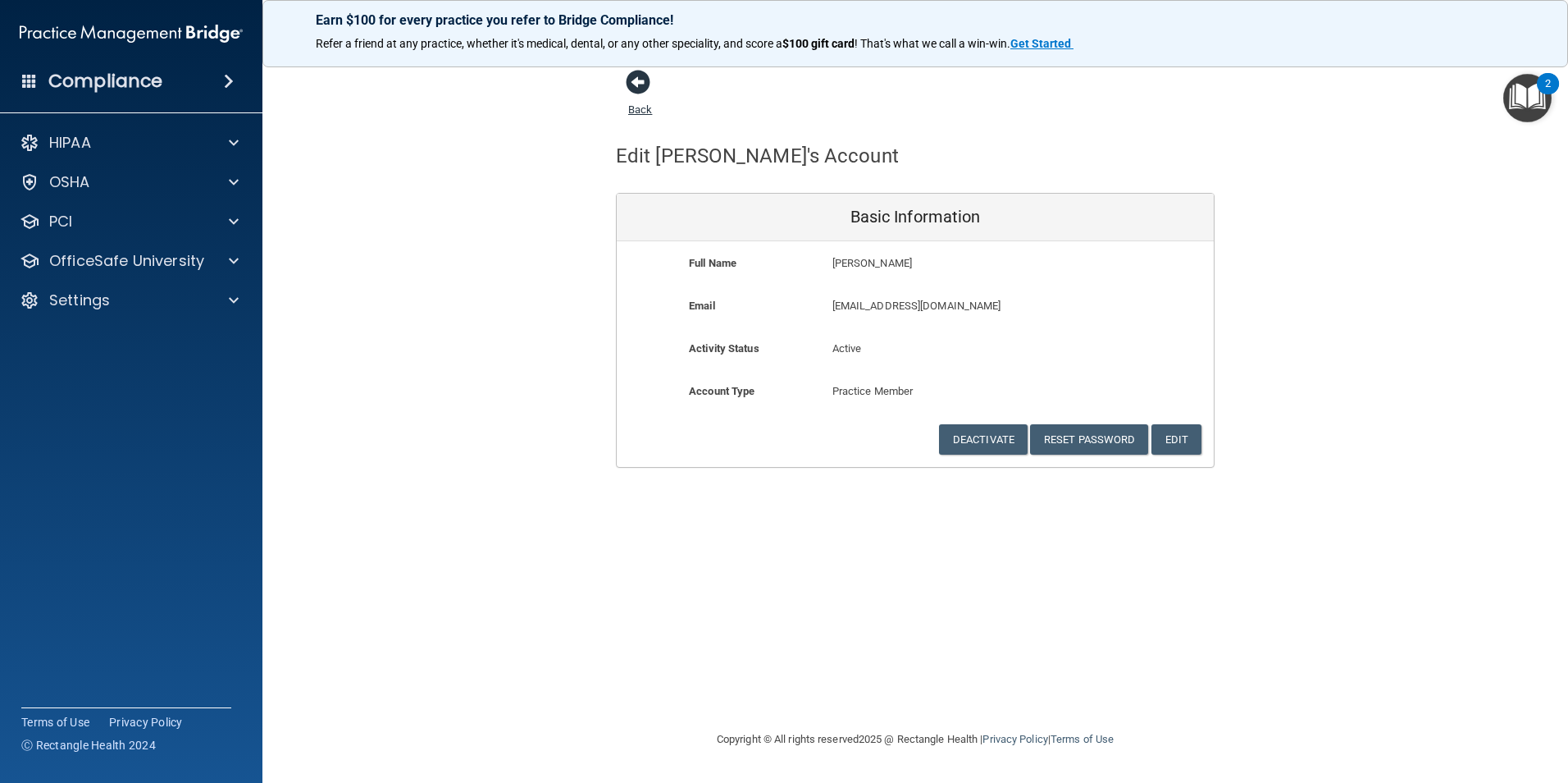
click at [630, 76] on span at bounding box center [638, 81] width 25 height 25
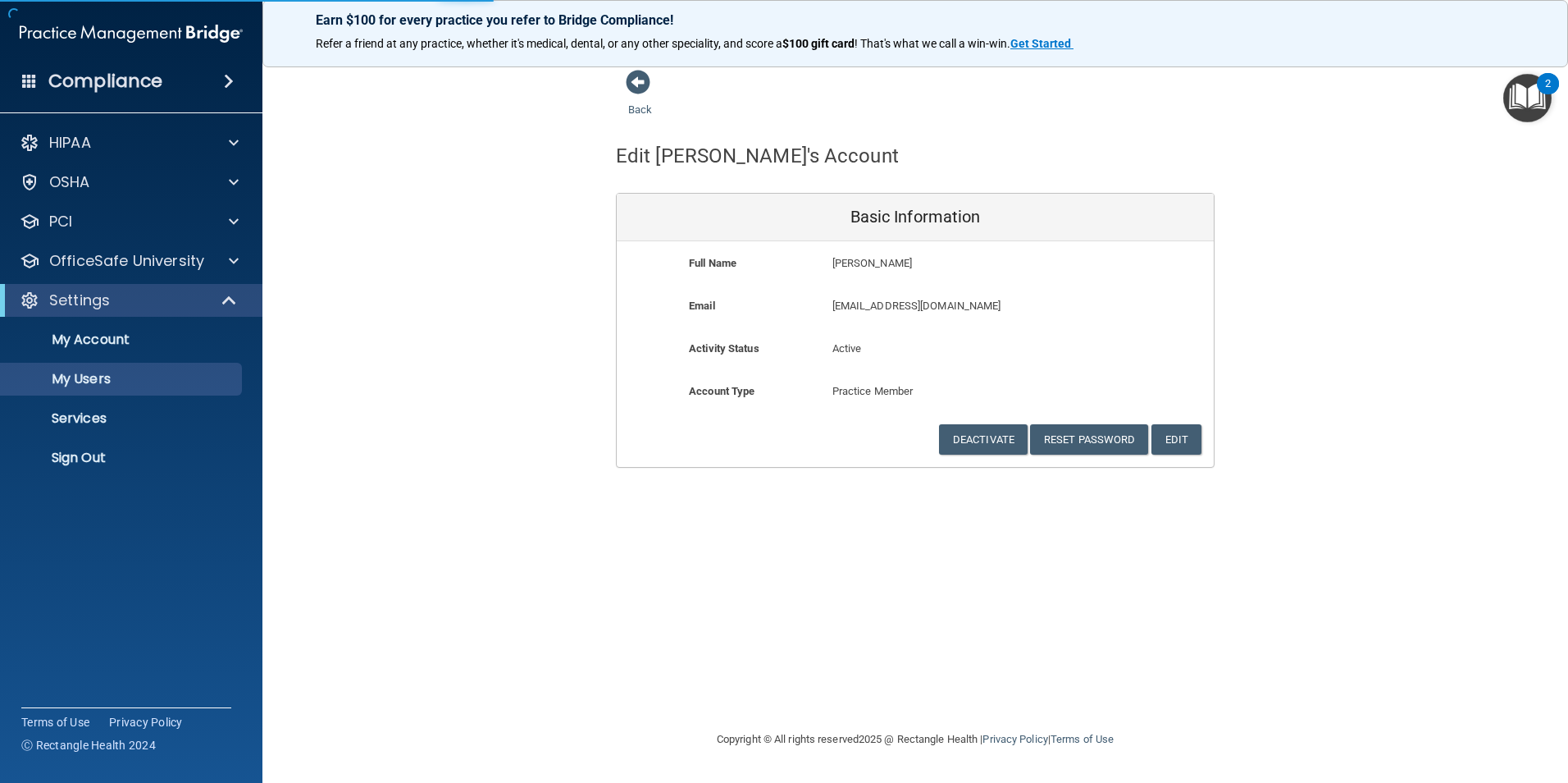
select select "20"
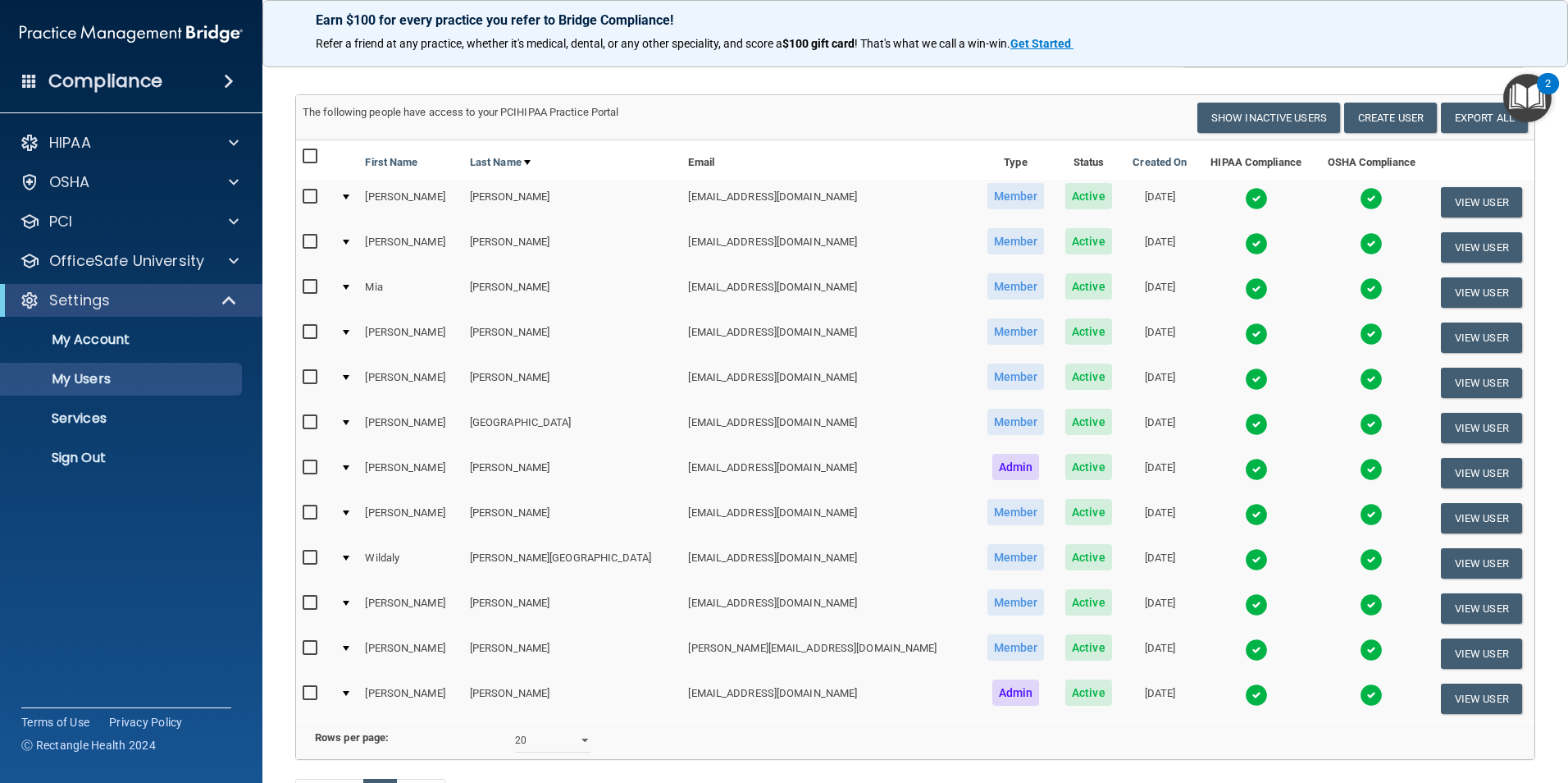
scroll to position [164, 0]
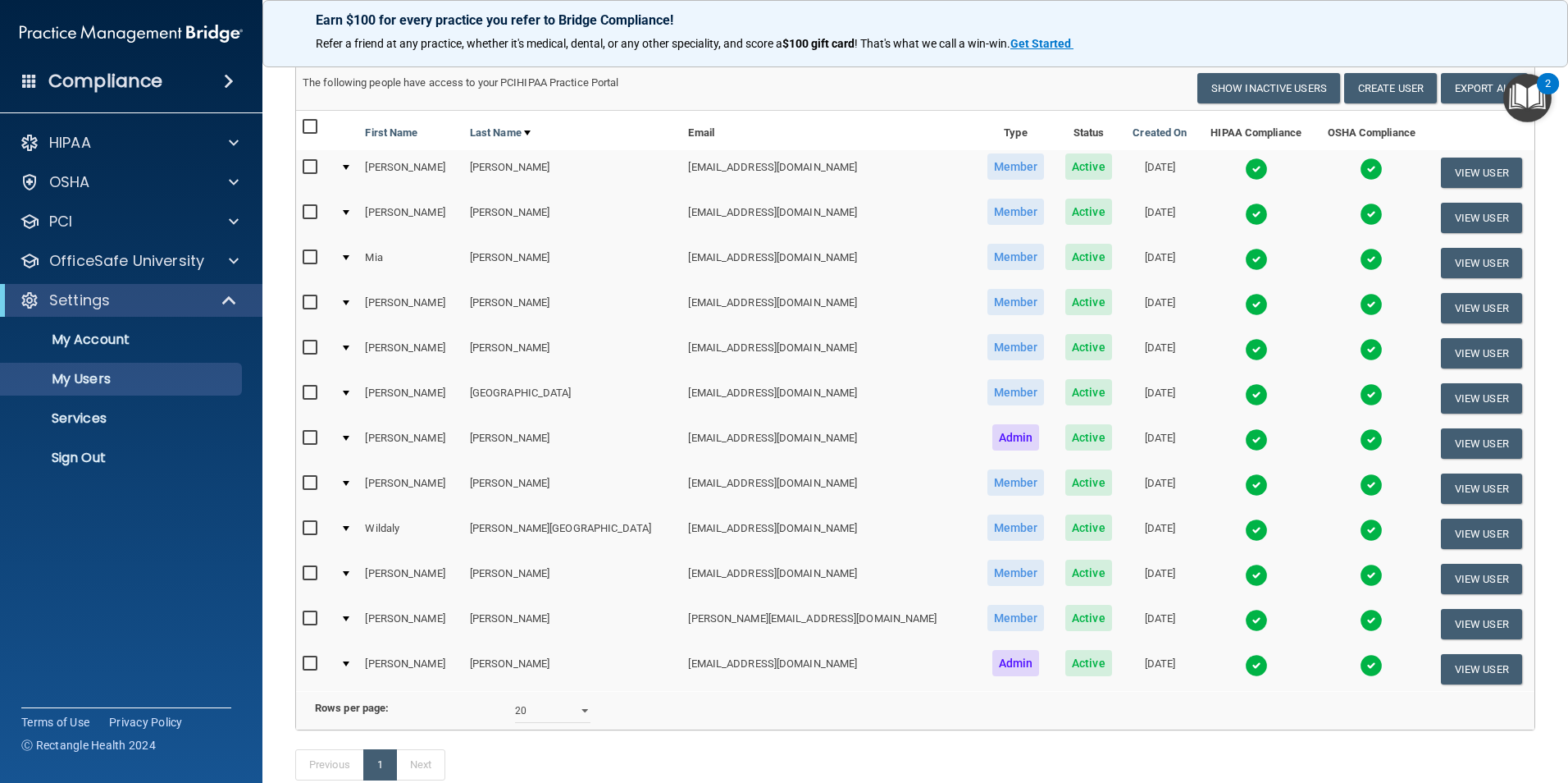
click at [1245, 399] on img at bounding box center [1256, 394] width 23 height 23
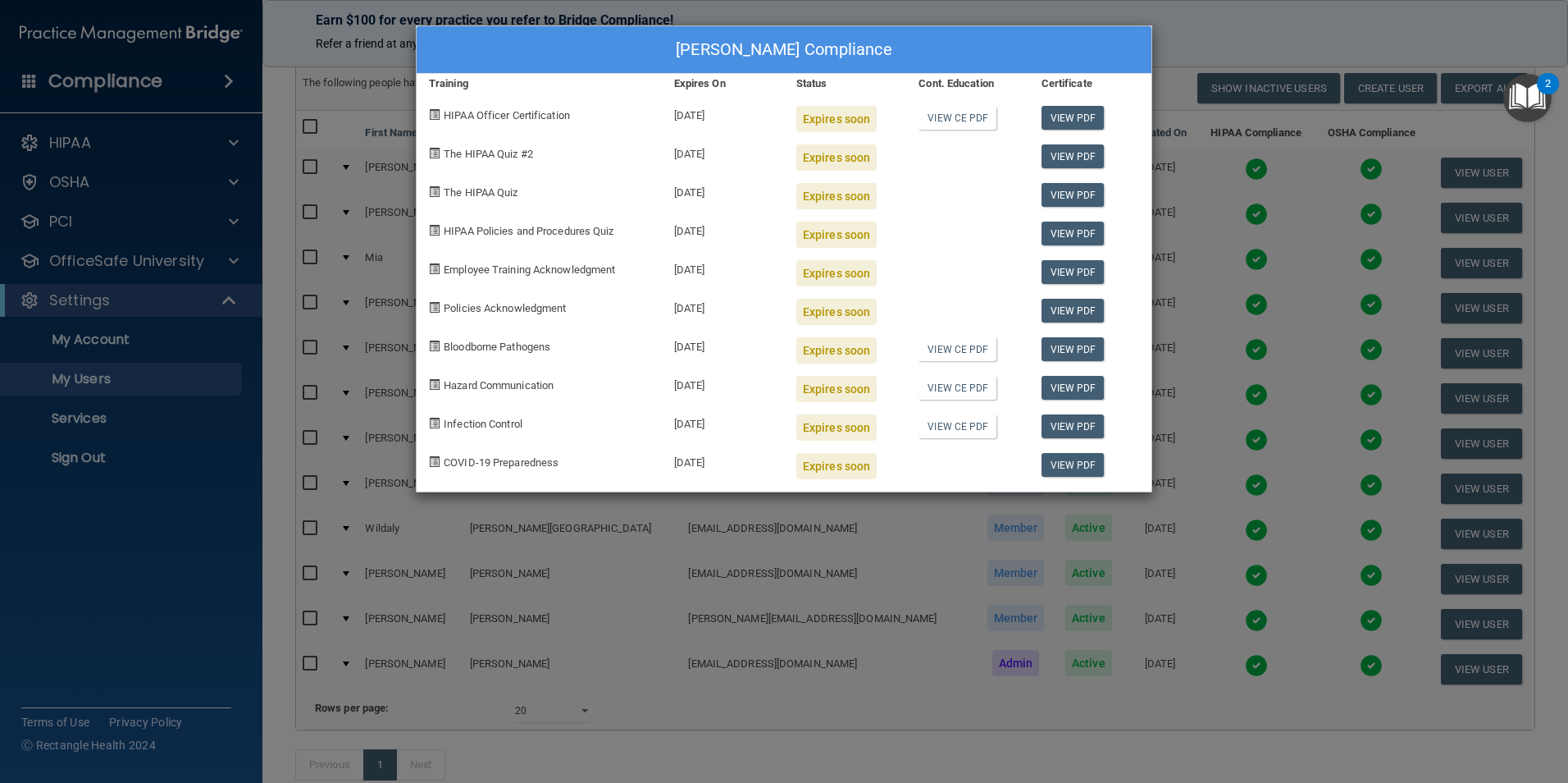
click at [127, 329] on div "[PERSON_NAME] Compliance Training Expires On Status Cont. Education Certificate…" at bounding box center [784, 392] width 1568 height 783
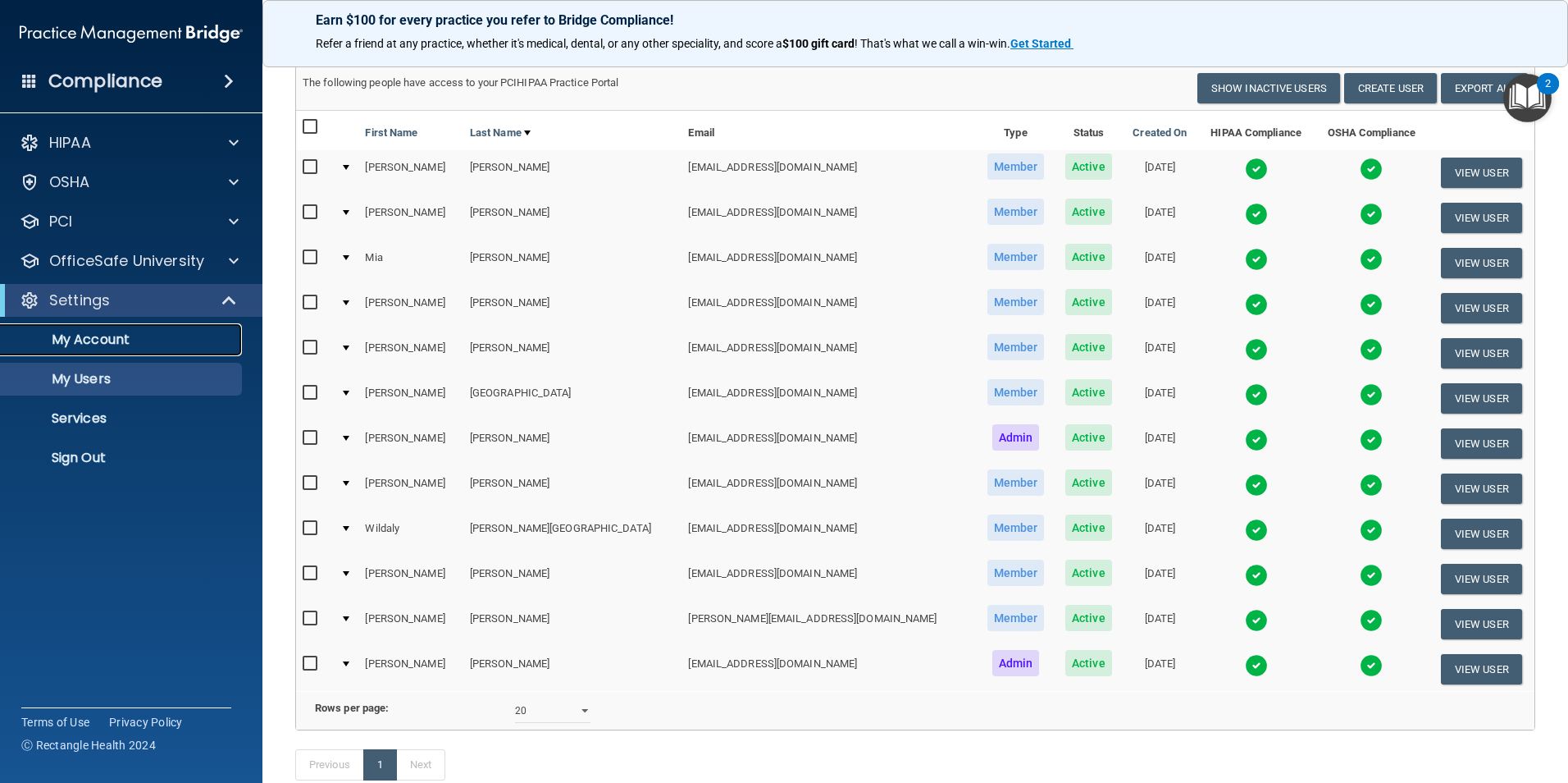
click at [125, 338] on p "My Account" at bounding box center [122, 339] width 223 height 16
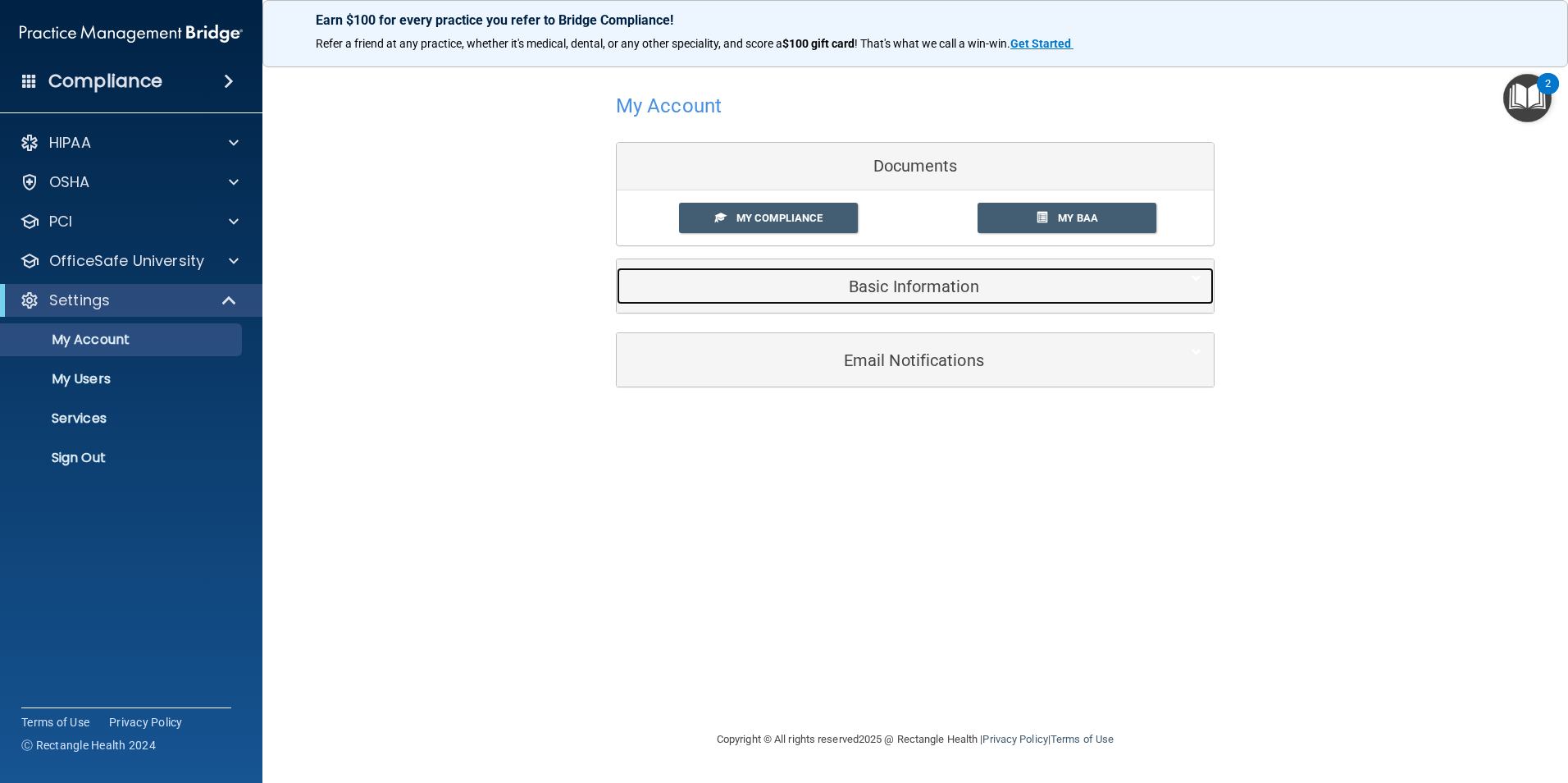
click at [944, 282] on h5 "Basic Information" at bounding box center [890, 287] width 523 height 18
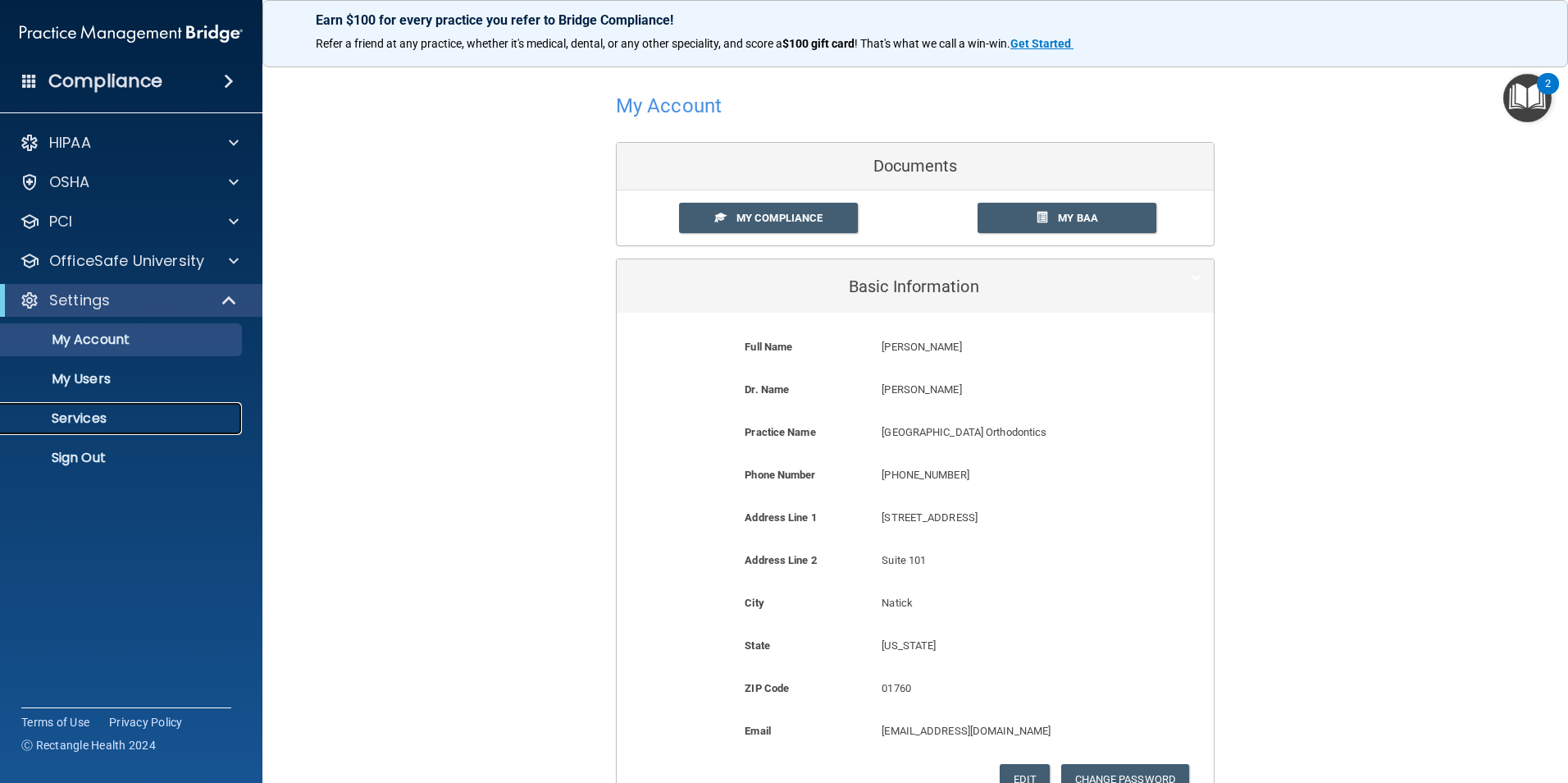
click at [104, 403] on link "Services" at bounding box center [112, 419] width 258 height 33
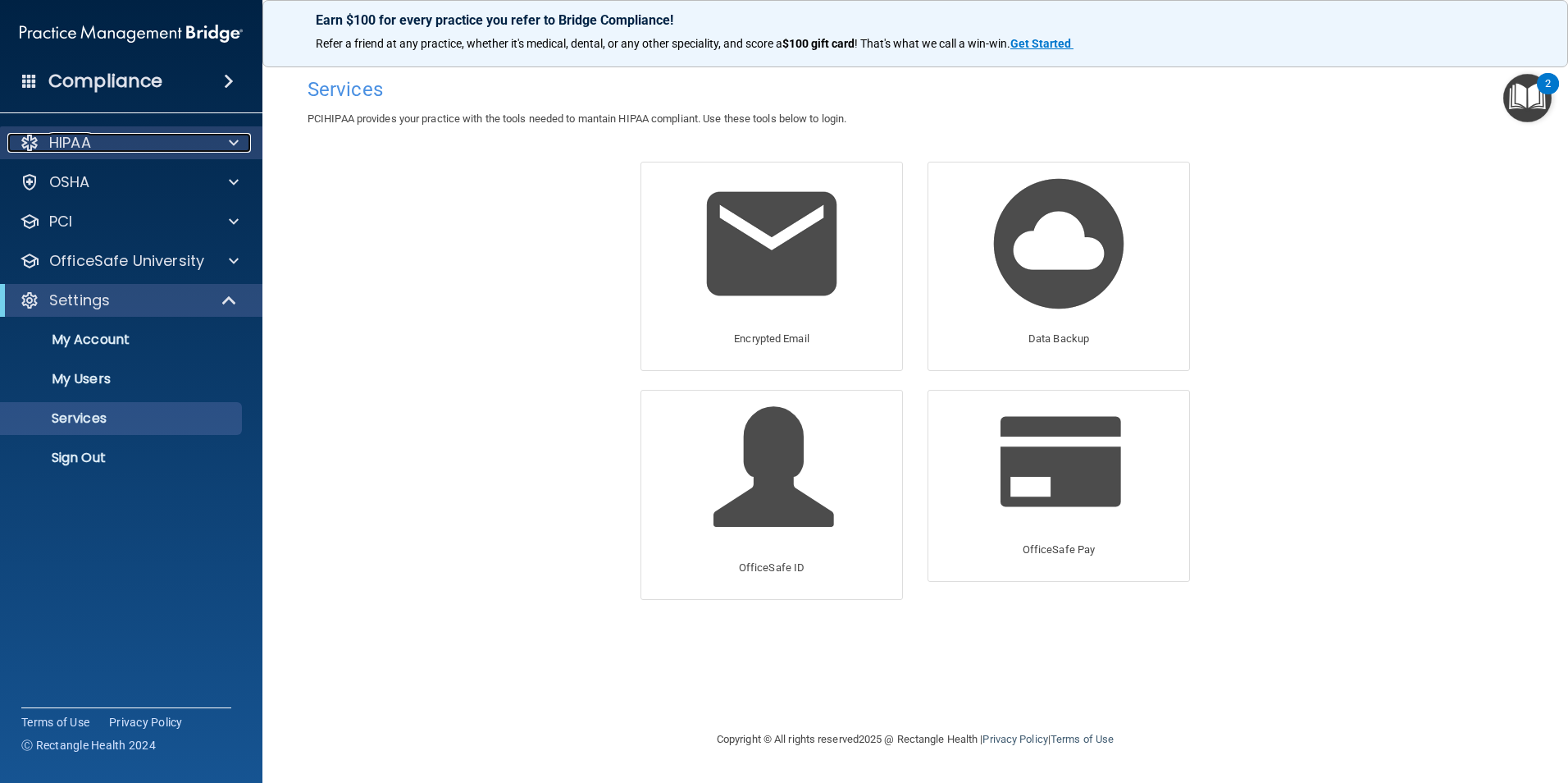
click at [104, 141] on div "HIPAA" at bounding box center [109, 143] width 203 height 20
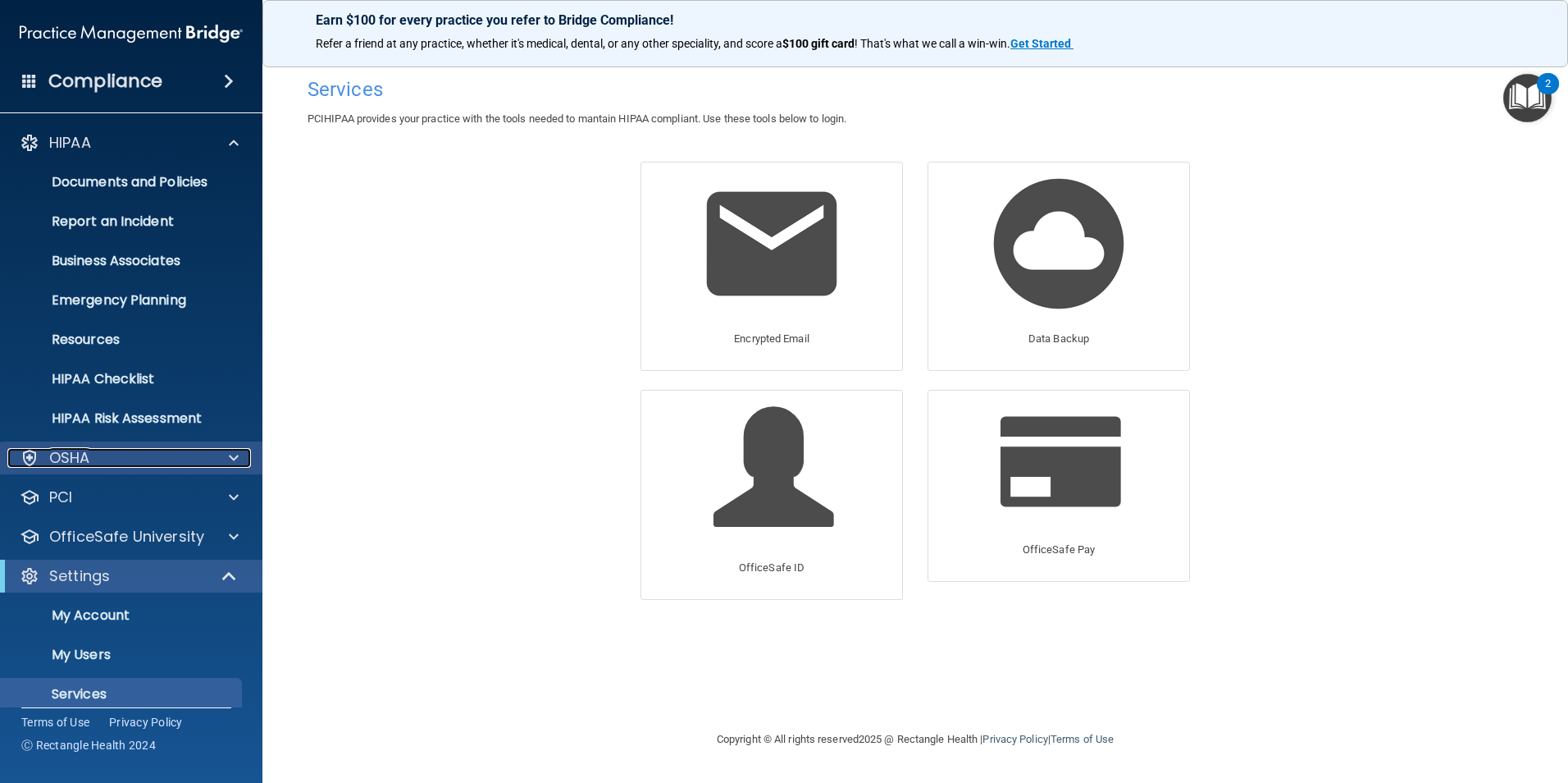
click at [92, 457] on div "OSHA" at bounding box center [109, 458] width 203 height 20
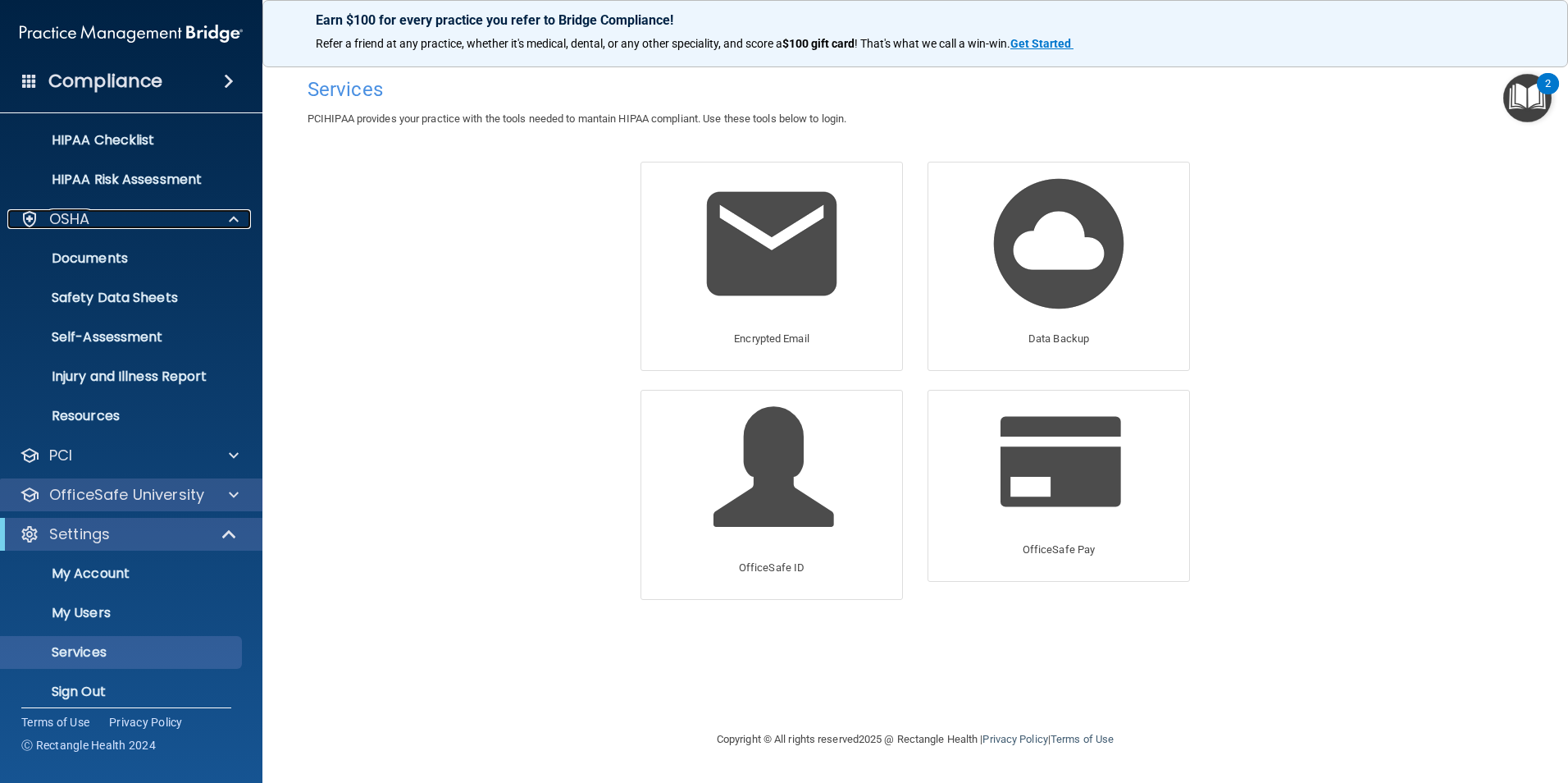
scroll to position [246, 0]
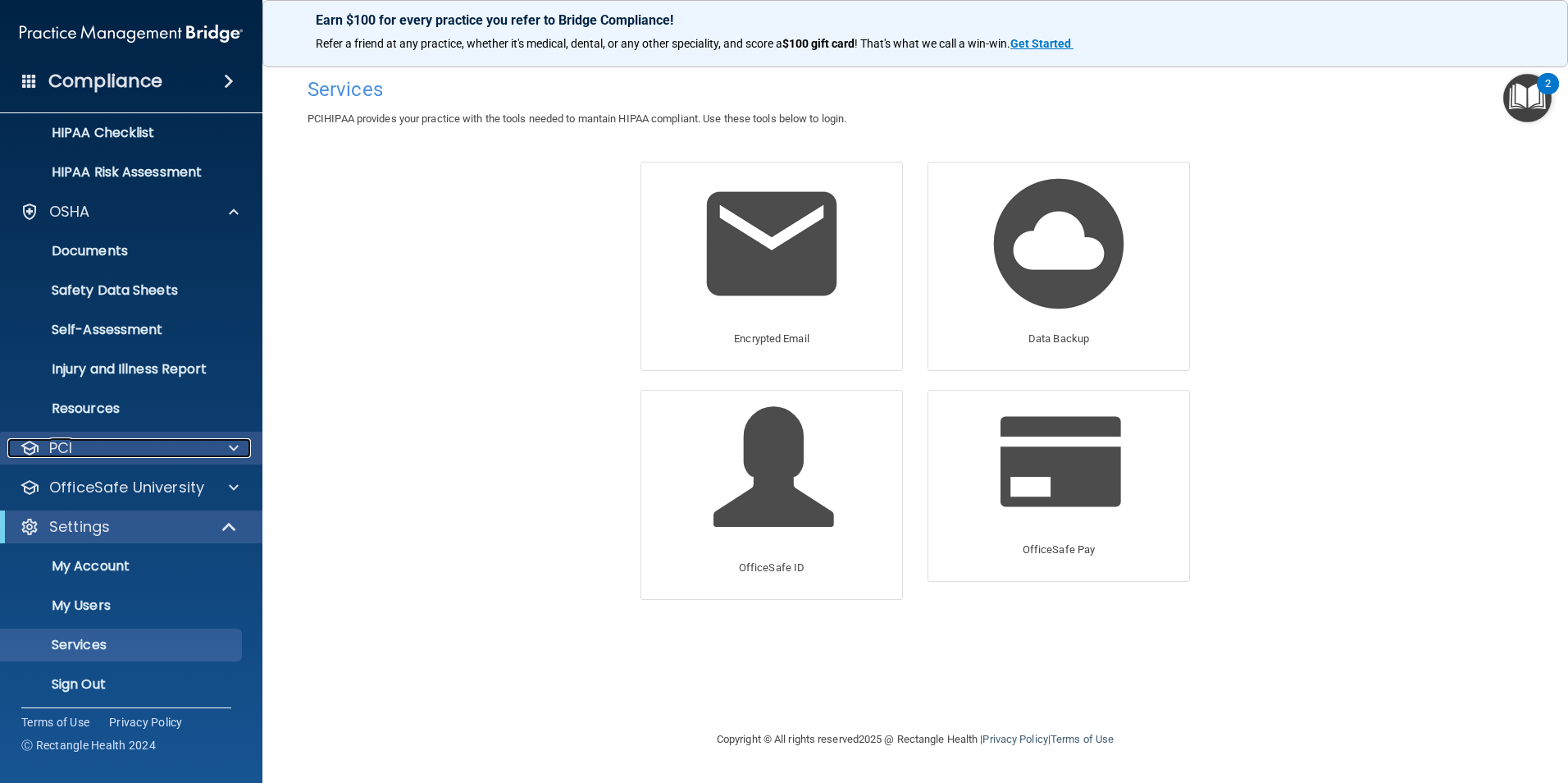
click at [82, 443] on div "PCI" at bounding box center [109, 448] width 203 height 20
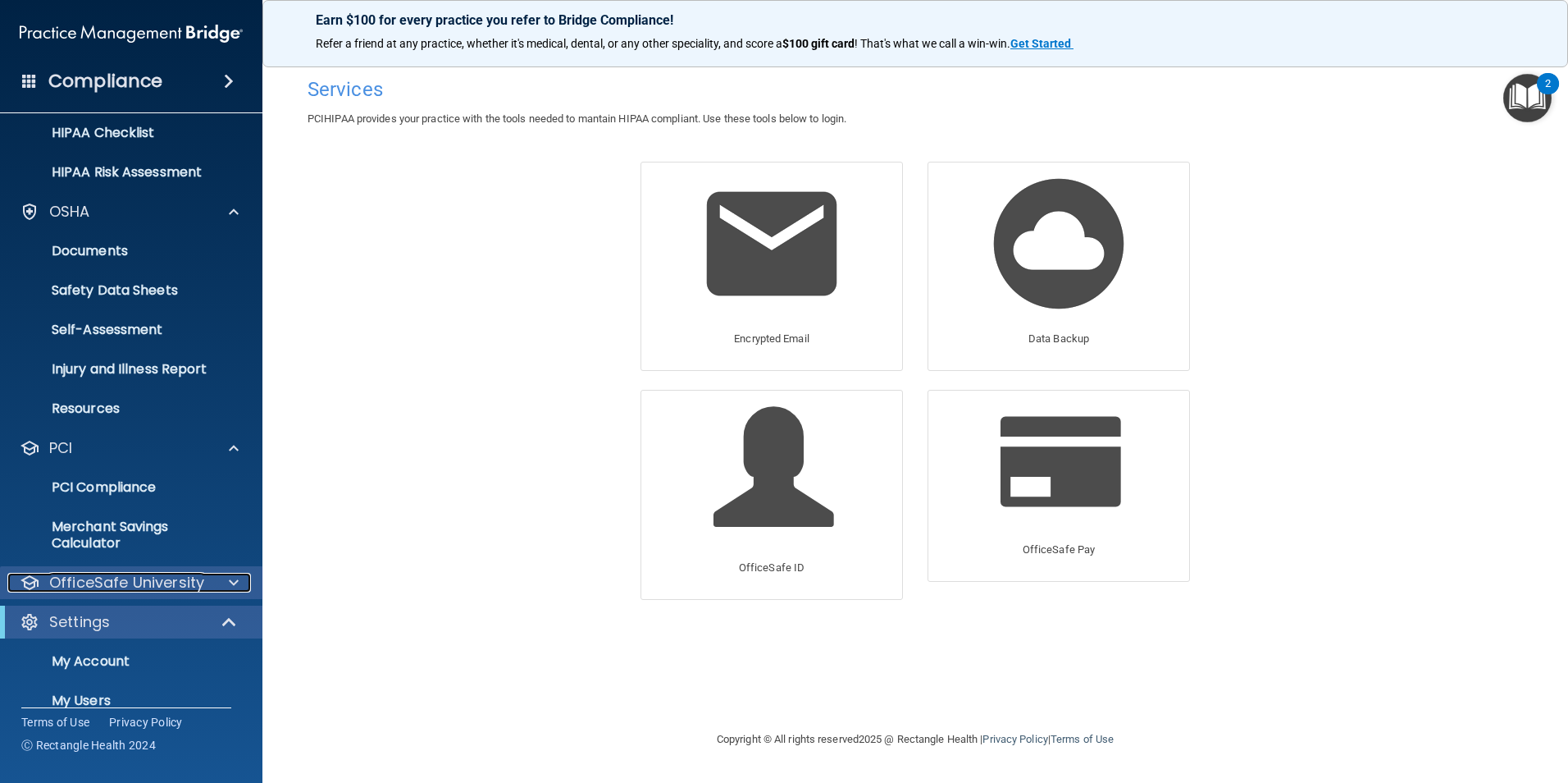
click at [106, 584] on p "OfficeSafe University" at bounding box center [127, 583] width 155 height 20
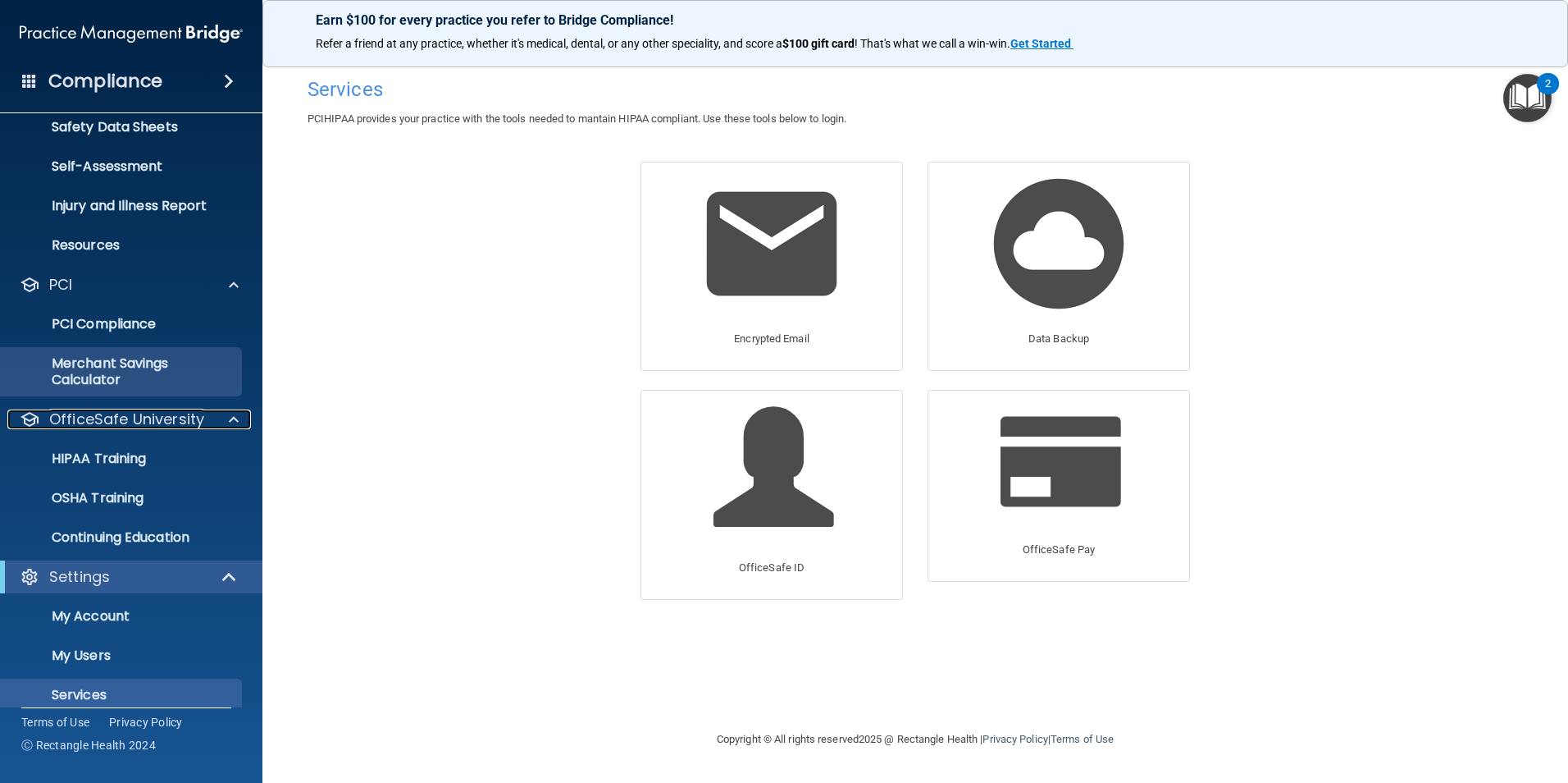
scroll to position [411, 0]
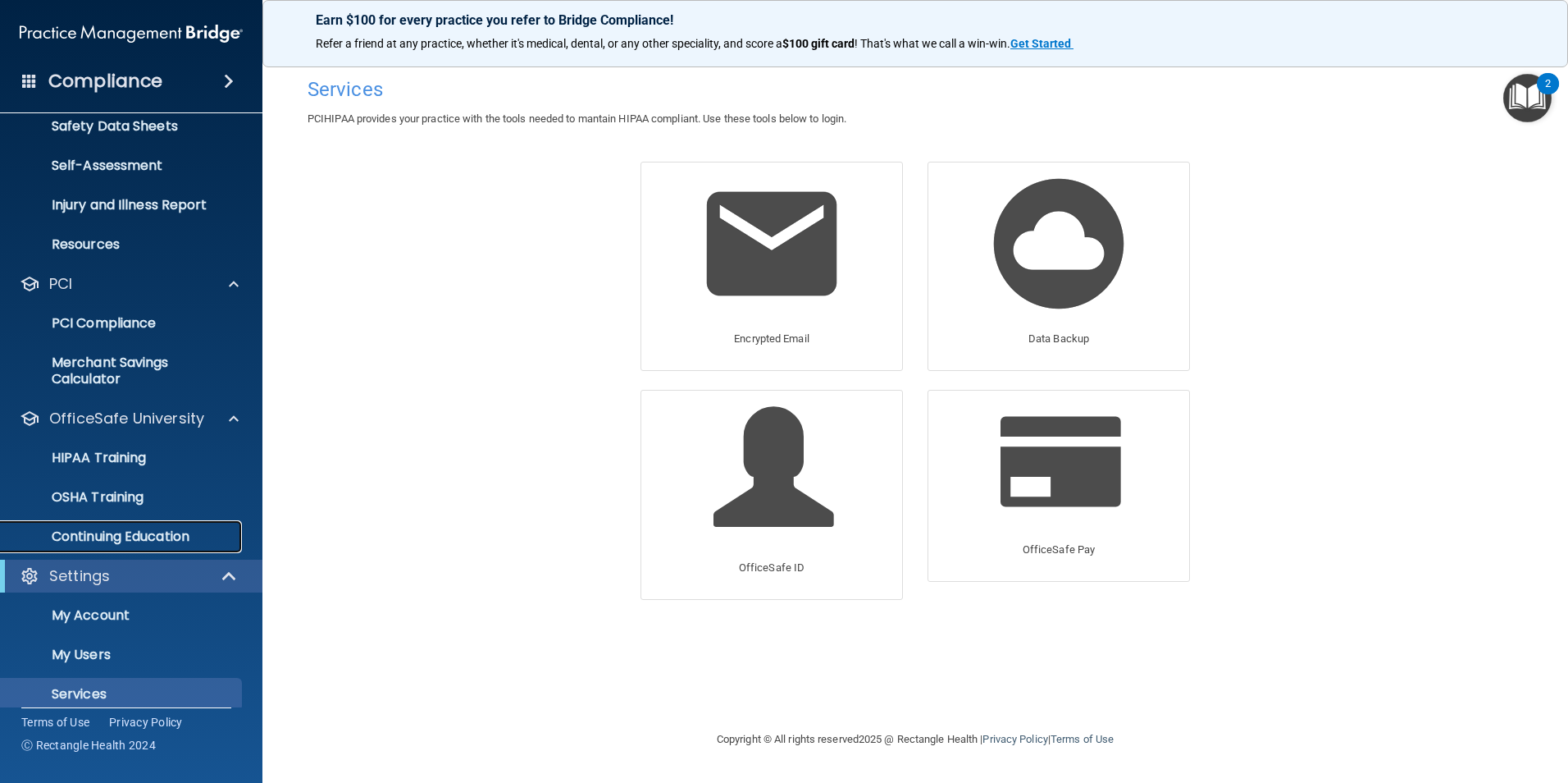
click at [101, 523] on link "Continuing Education" at bounding box center [112, 537] width 258 height 33
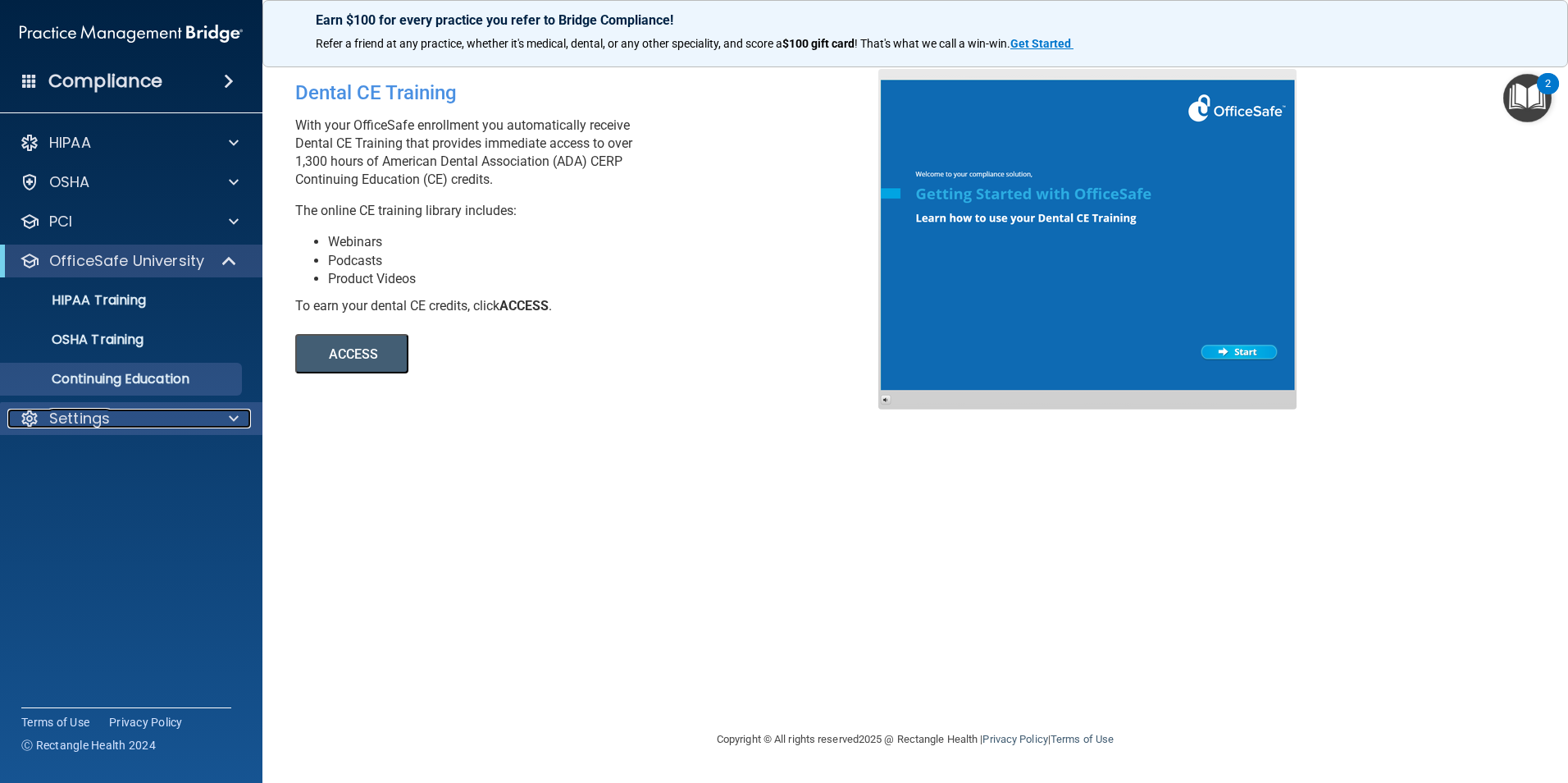
click at [72, 416] on p "Settings" at bounding box center [79, 419] width 61 height 20
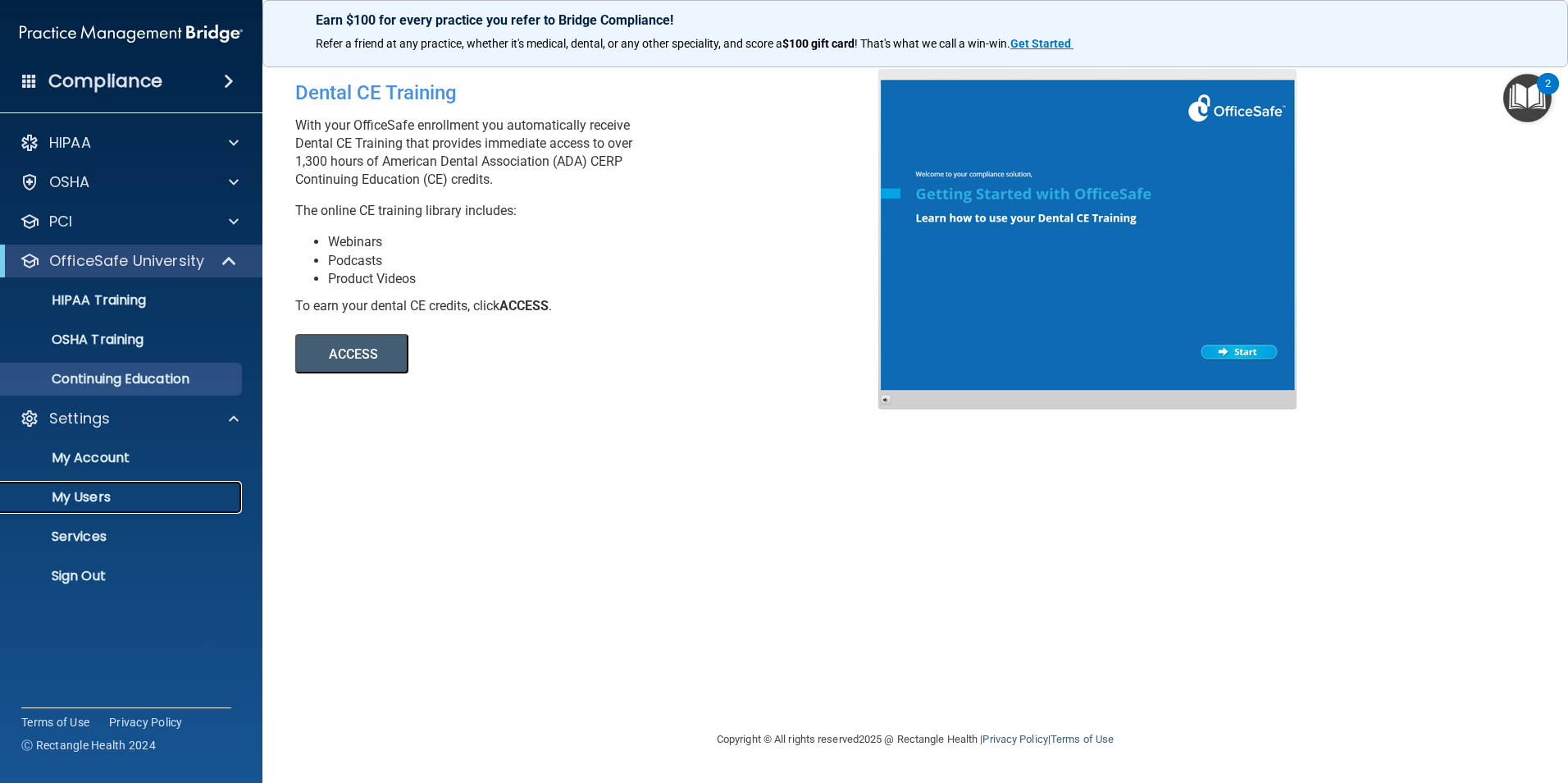
click at [83, 506] on link "My Users" at bounding box center [112, 497] width 258 height 33
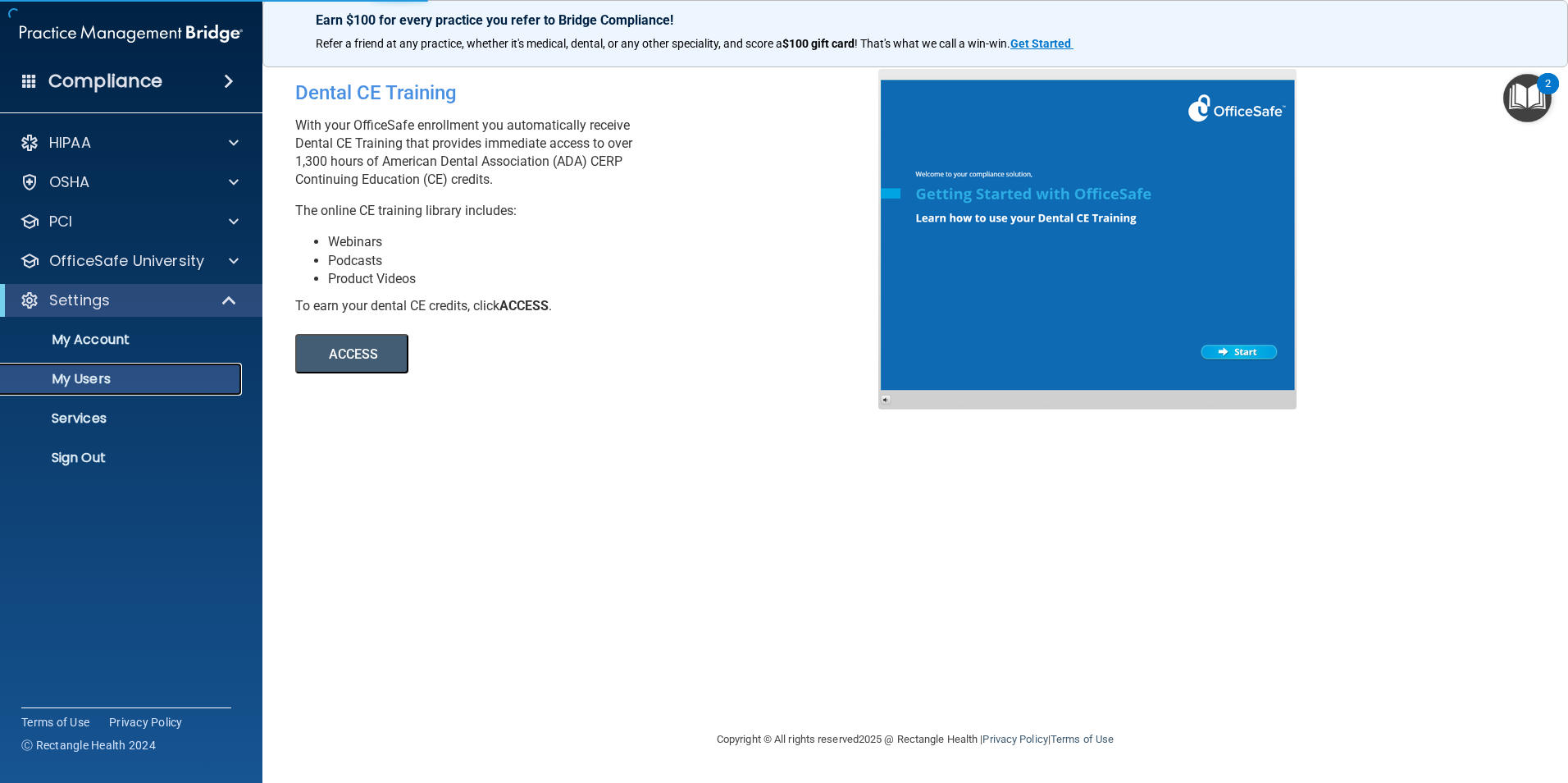
select select "20"
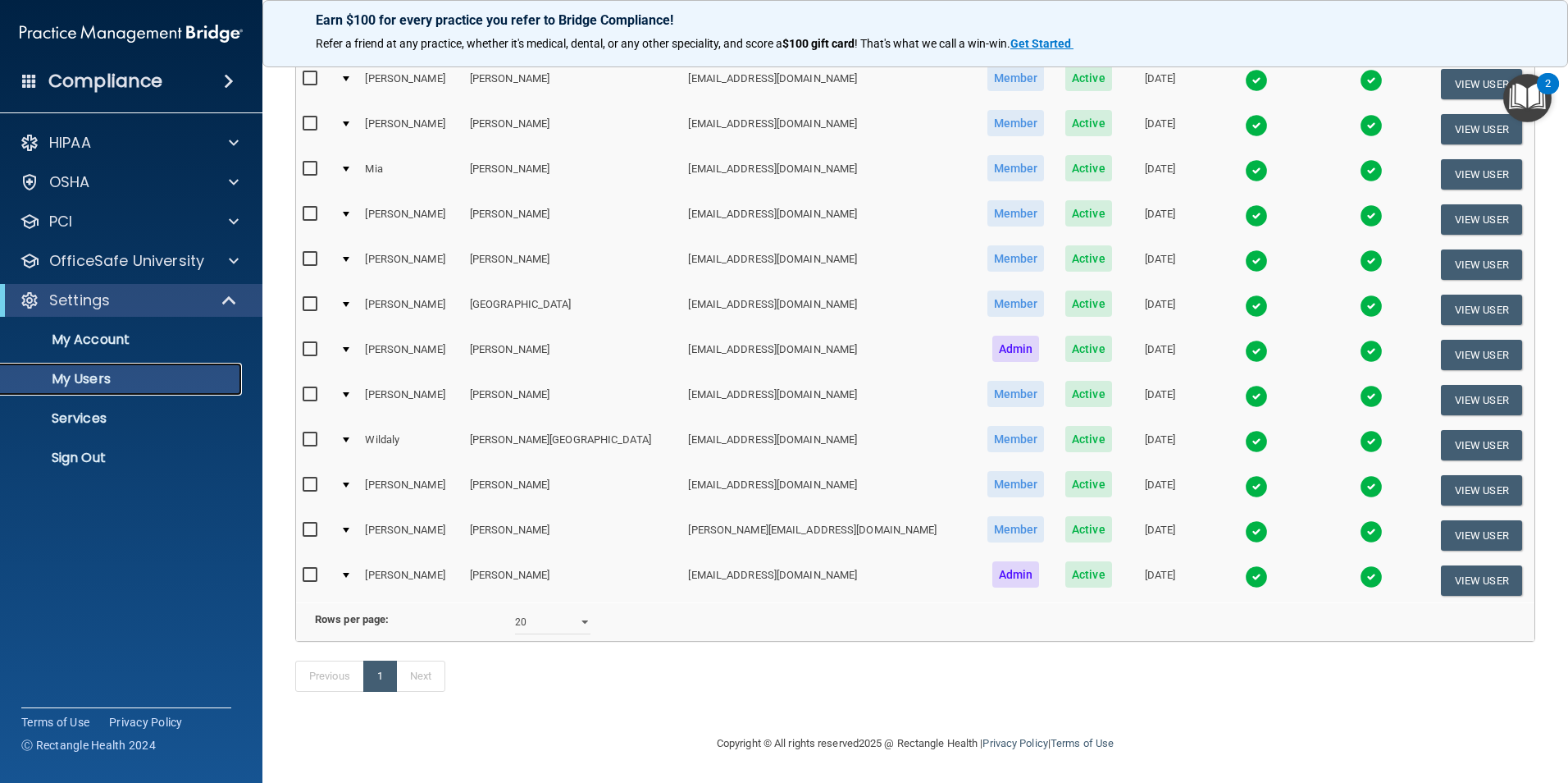
scroll to position [214, 0]
click at [992, 561] on span "Admin" at bounding box center [1016, 574] width 47 height 26
click at [1456, 565] on button "View User" at bounding box center [1481, 579] width 81 height 30
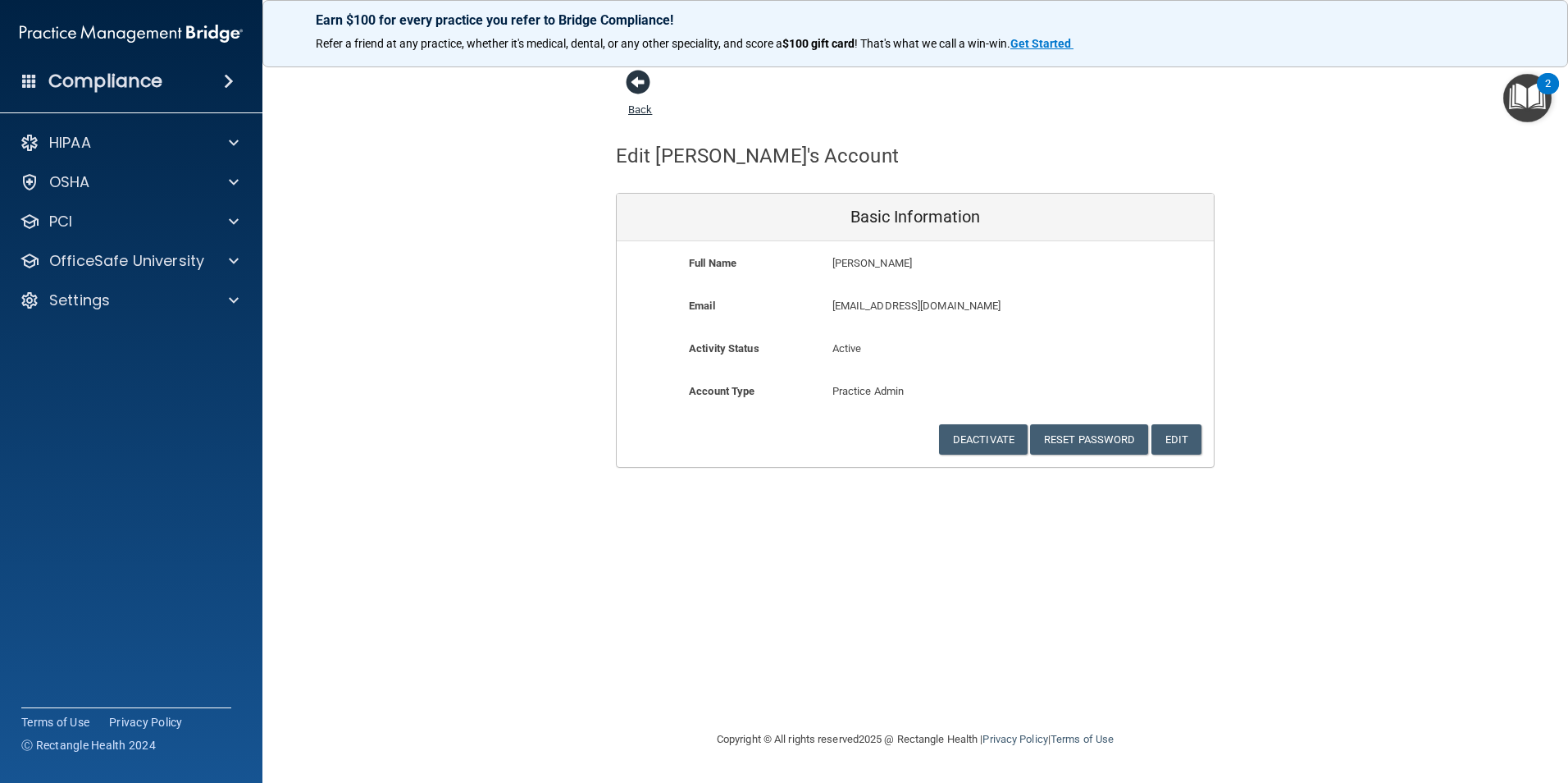
click at [647, 88] on span at bounding box center [638, 81] width 25 height 25
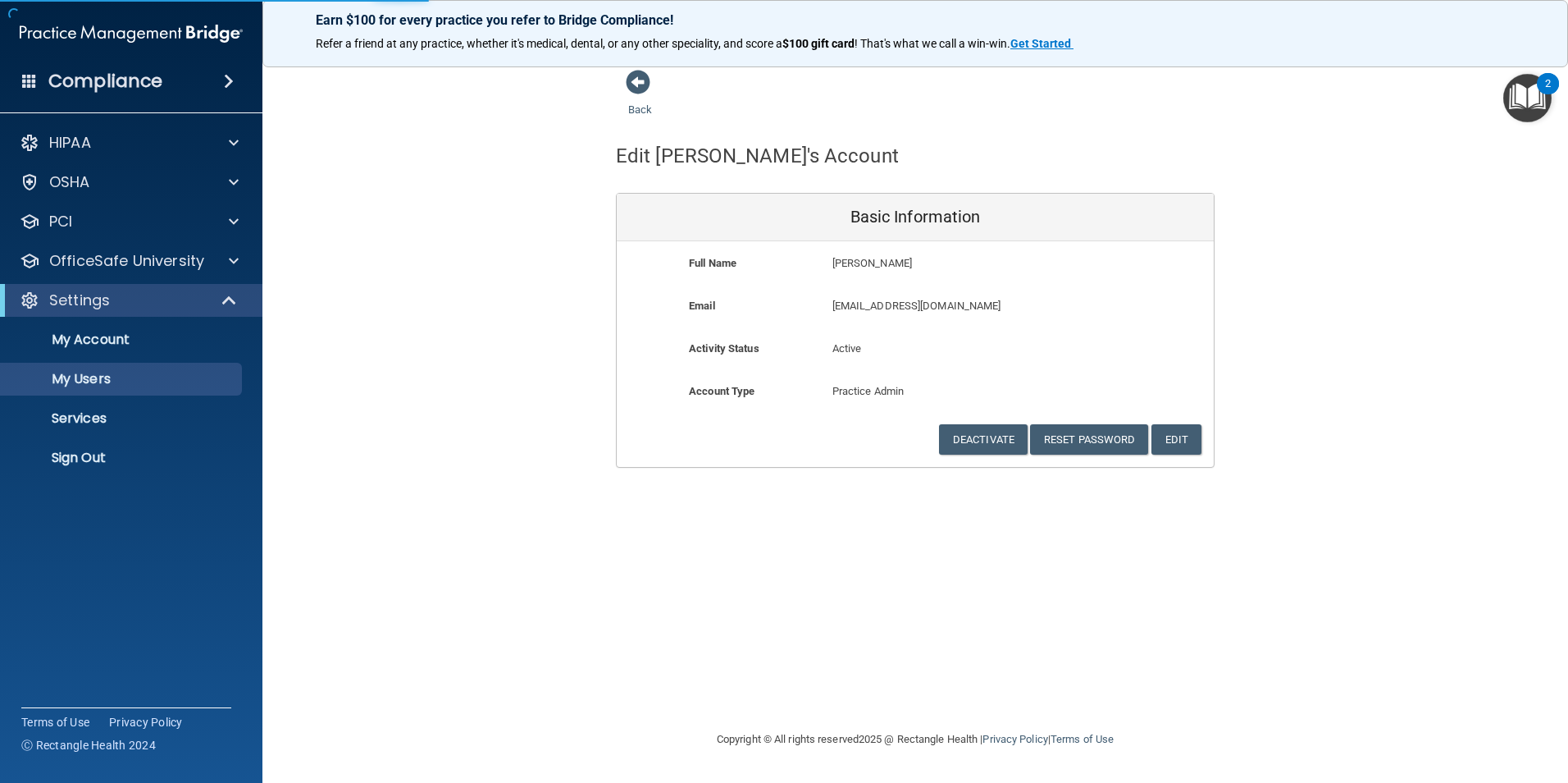
select select "20"
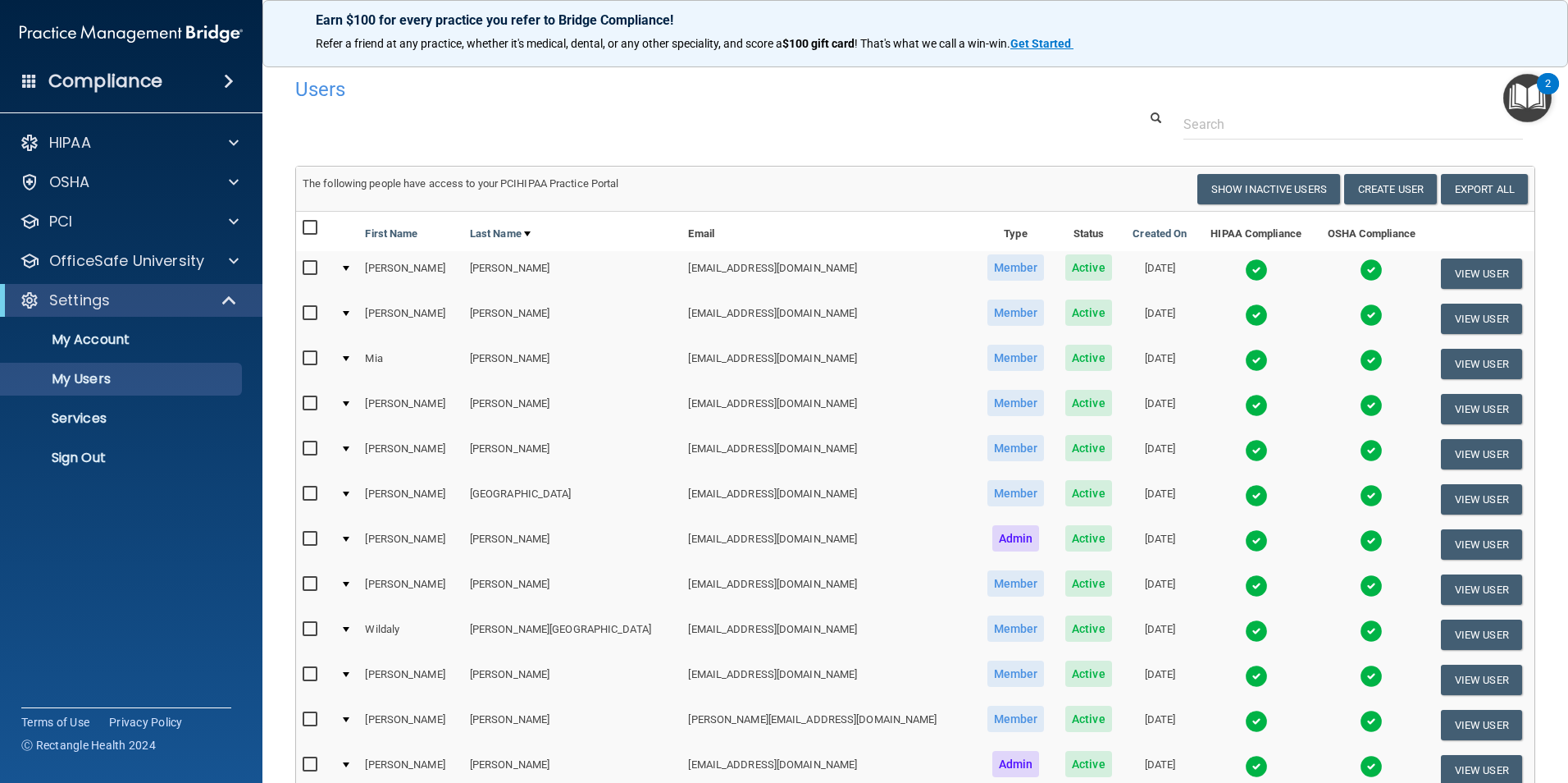
click at [306, 494] on input "checkbox" at bounding box center [312, 494] width 19 height 13
checkbox input "true"
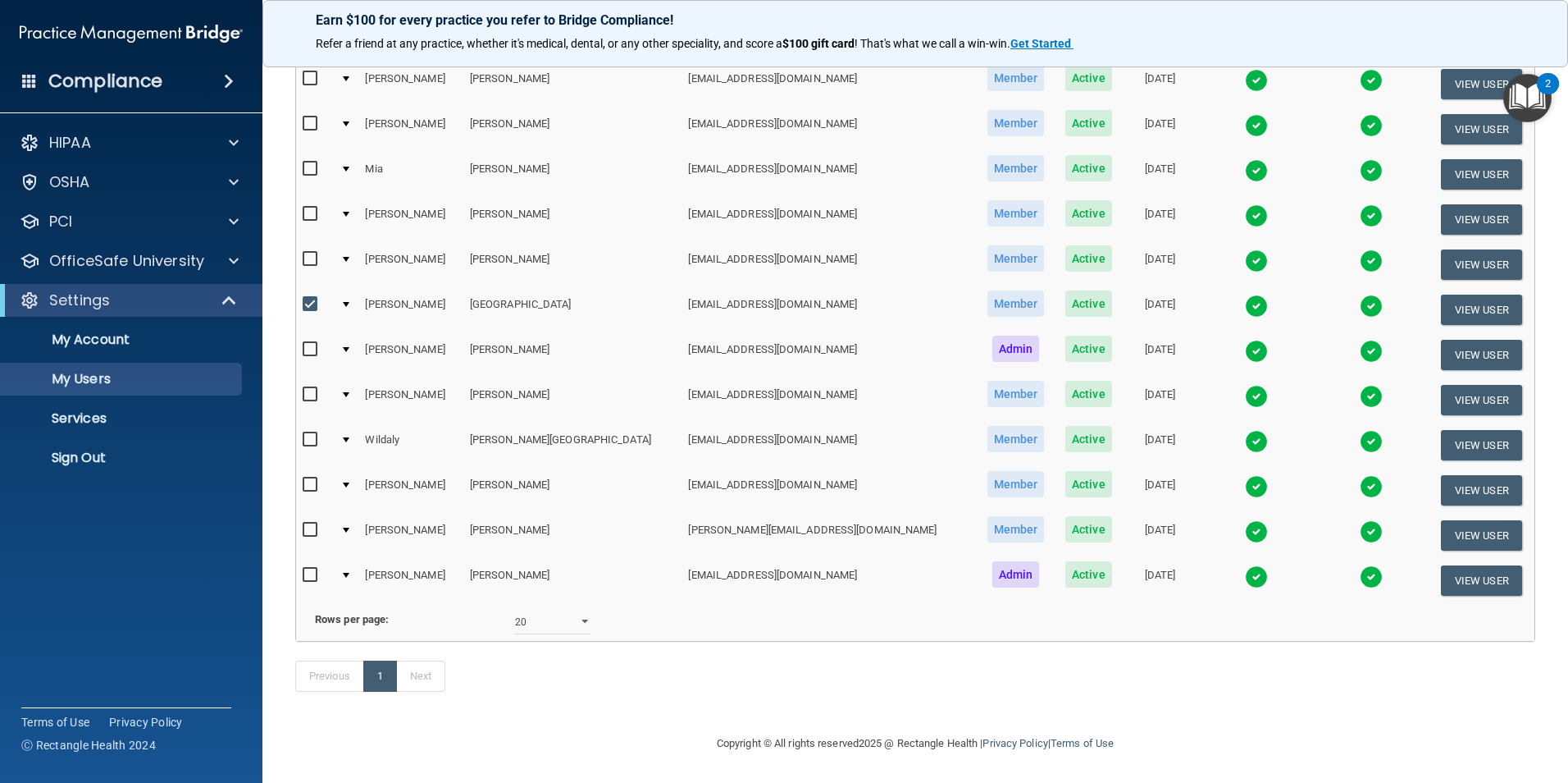
scroll to position [215, 0]
click at [349, 302] on div at bounding box center [346, 304] width 6 height 5
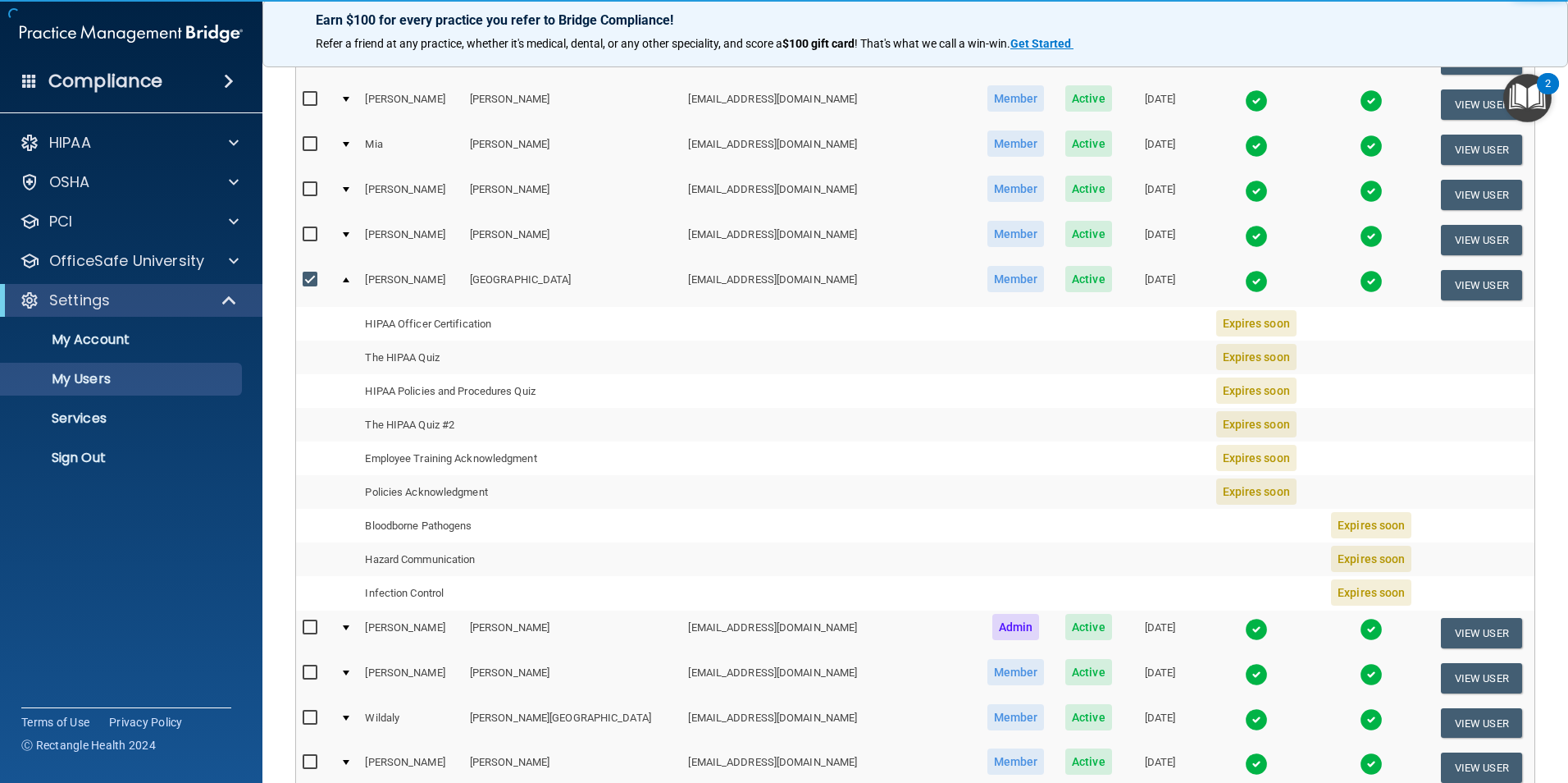
click at [349, 279] on div at bounding box center [346, 279] width 6 height 5
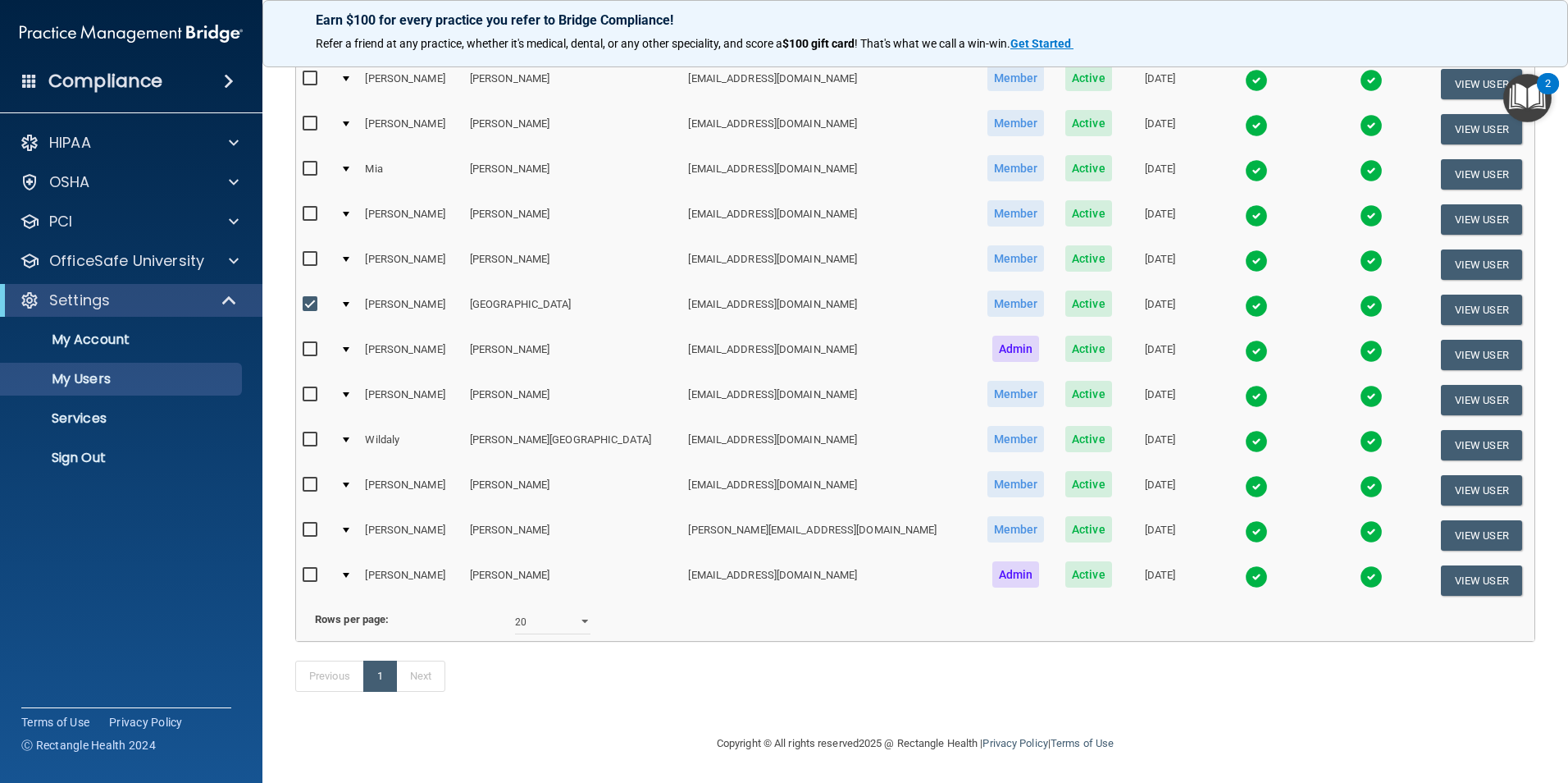
click at [349, 302] on div at bounding box center [346, 304] width 6 height 5
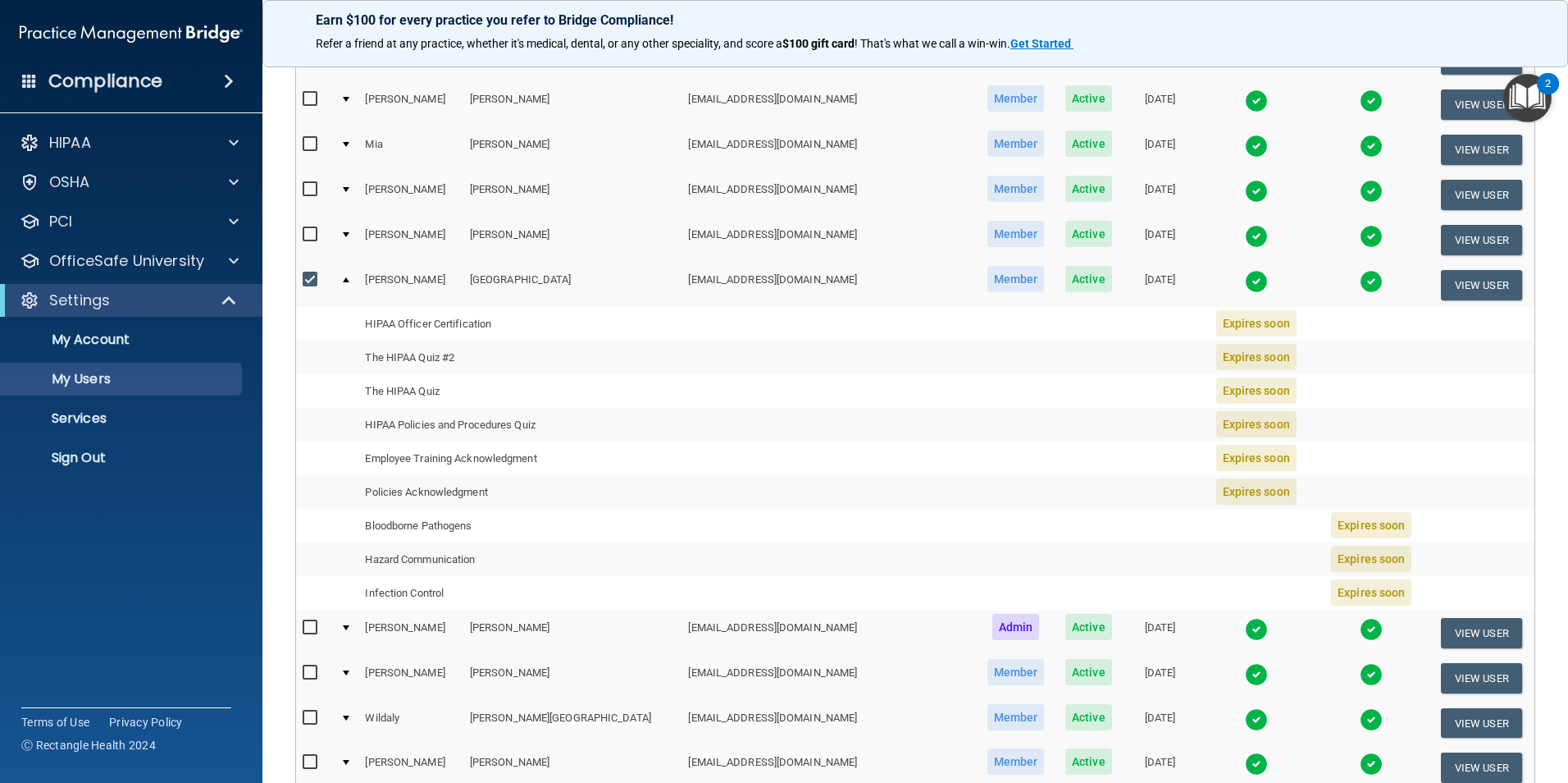
click at [471, 329] on td "HIPAA Officer Certification" at bounding box center [520, 323] width 323 height 34
click at [1216, 321] on span "Expires soon" at bounding box center [1256, 323] width 80 height 26
drag, startPoint x: 1179, startPoint y: 321, endPoint x: 1153, endPoint y: 334, distance: 29.1
click at [1216, 334] on span "Expires soon" at bounding box center [1256, 323] width 80 height 26
